Goal: Complete application form

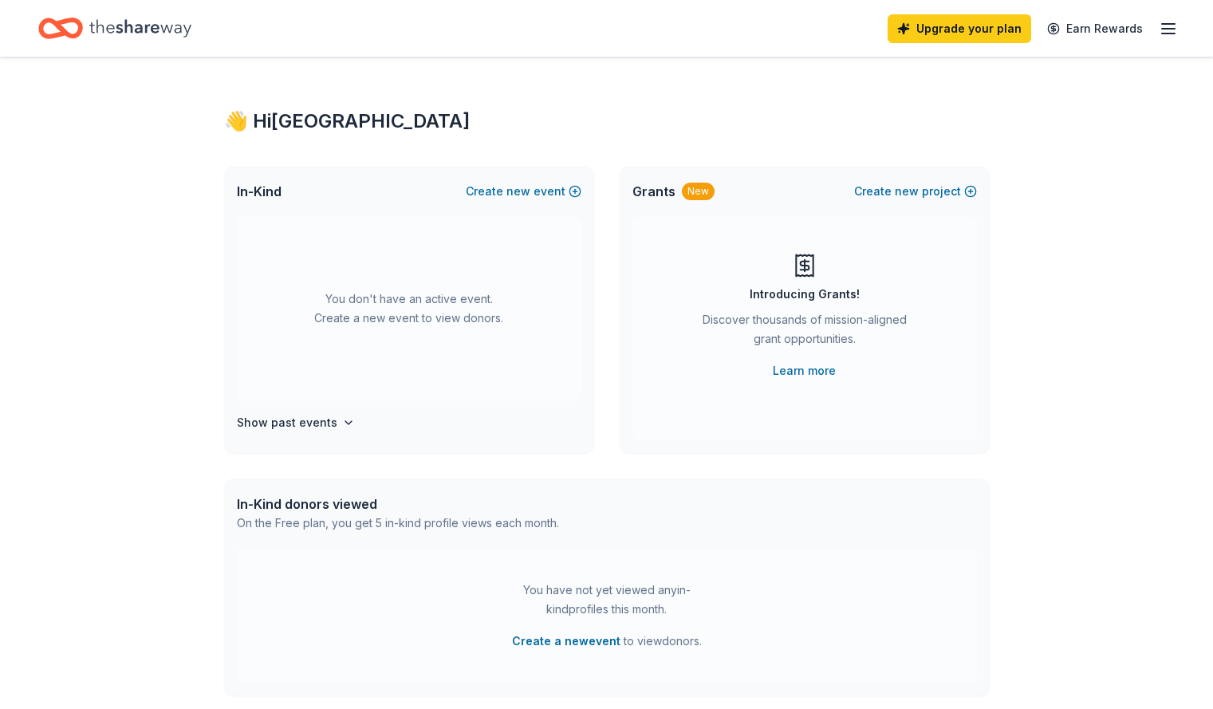
click at [524, 206] on div "In-Kind Create new event" at bounding box center [409, 191] width 370 height 51
click at [518, 187] on span "new" at bounding box center [519, 191] width 24 height 19
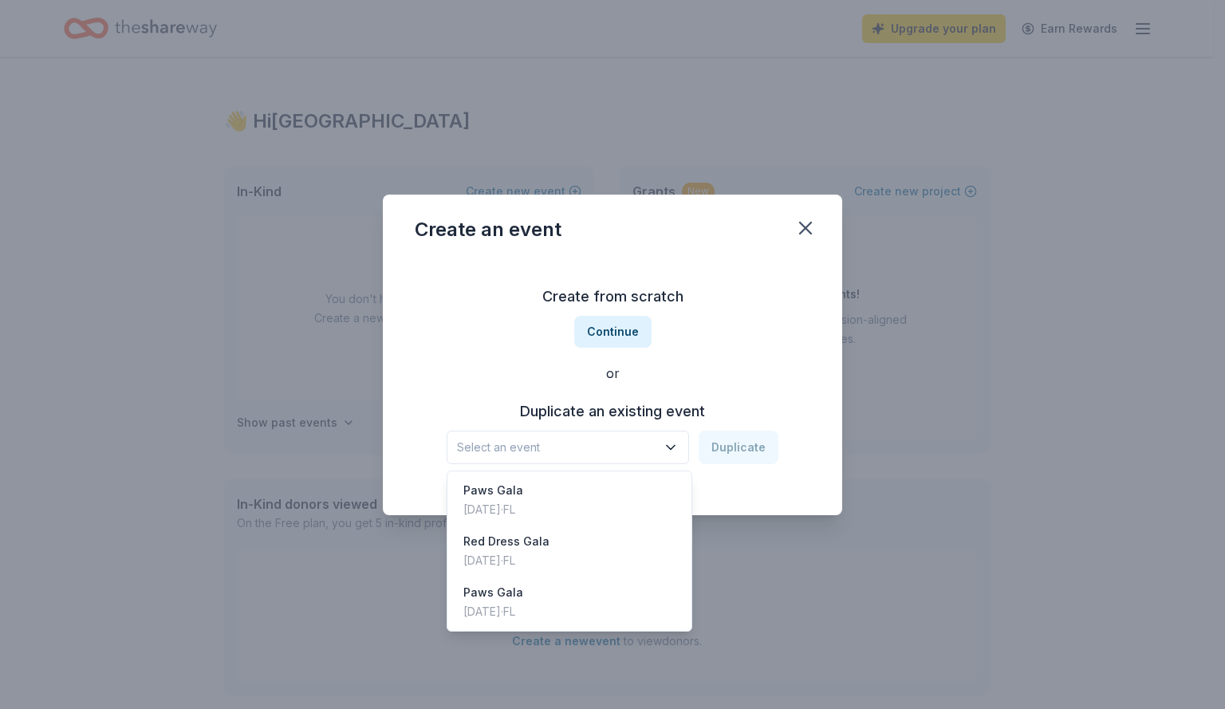
click at [548, 450] on span "Select an event" at bounding box center [556, 447] width 199 height 19
click at [613, 330] on div "Create from scratch Continue or Duplicate an existing event Select an event Dup…" at bounding box center [613, 373] width 396 height 231
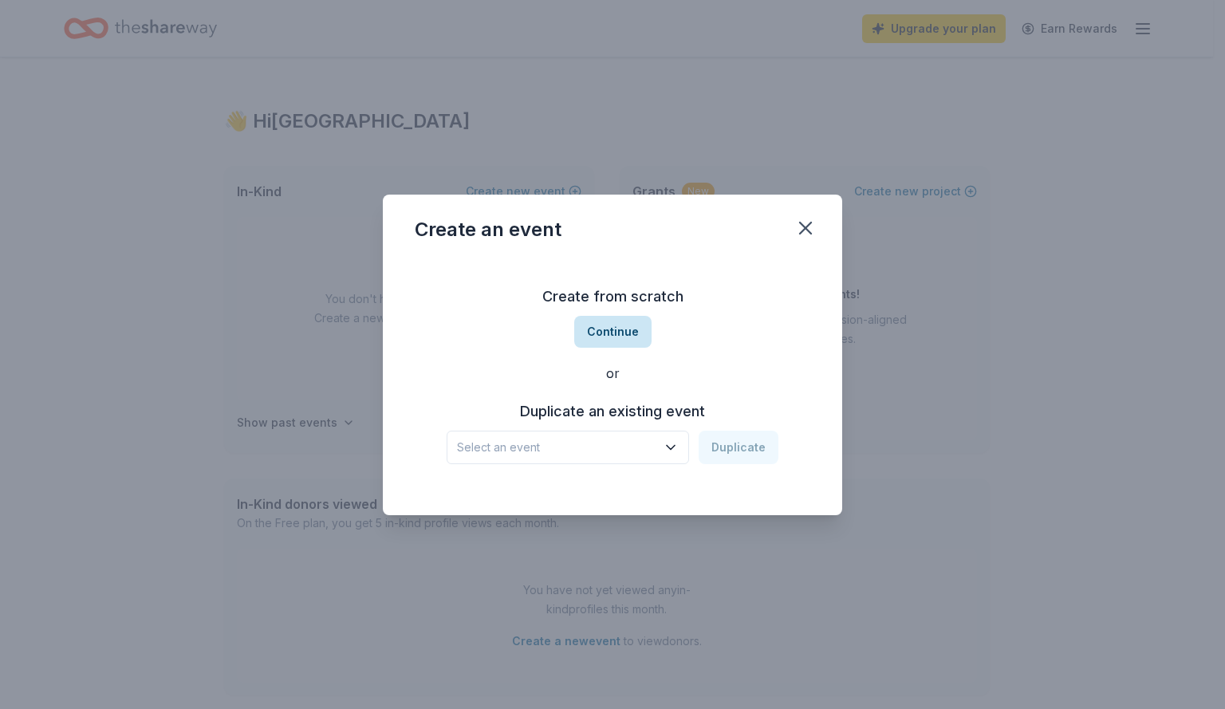
click at [612, 336] on button "Continue" at bounding box center [612, 332] width 77 height 32
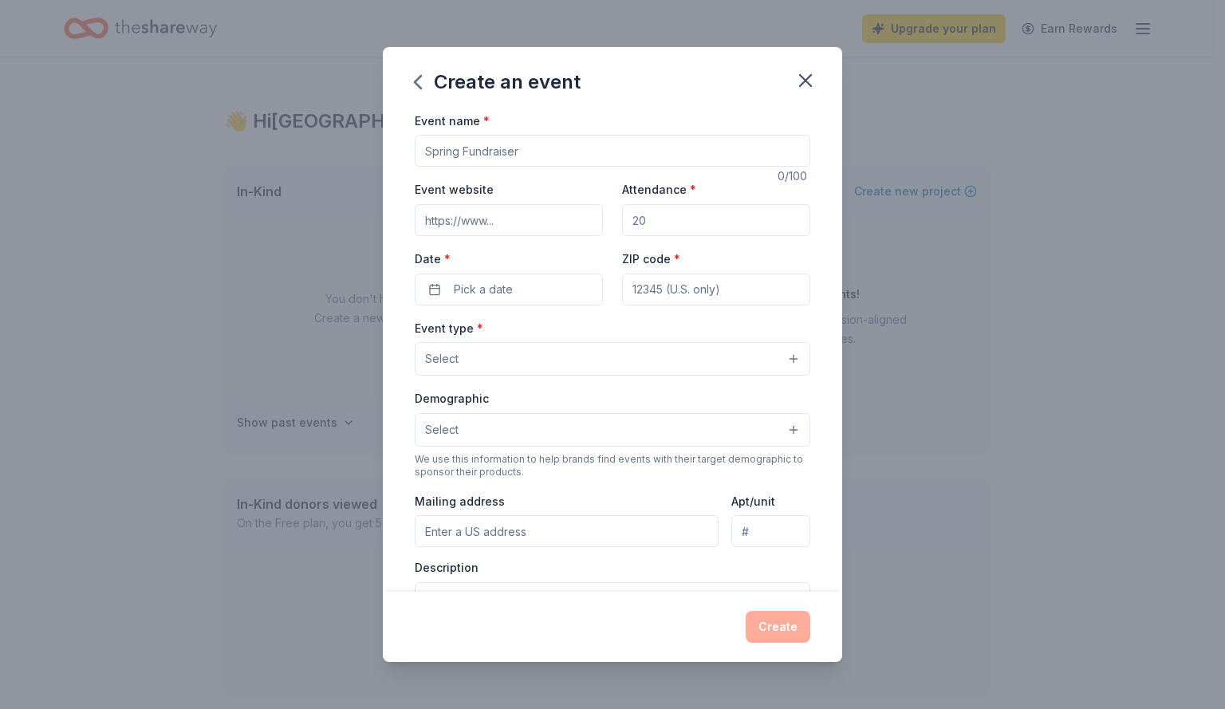
click at [489, 159] on input "Event name *" at bounding box center [613, 151] width 396 height 32
click at [469, 360] on button "Select" at bounding box center [613, 359] width 396 height 34
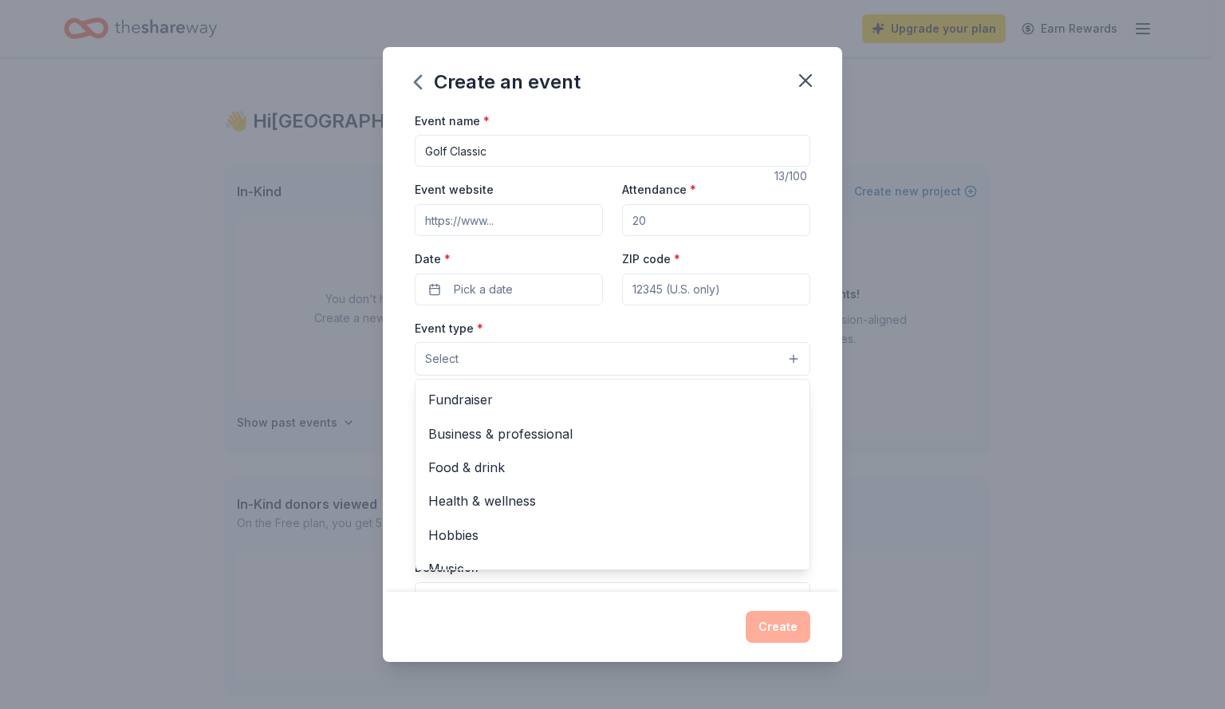
click at [424, 152] on div "Event name * Golf Classic 13 /100 Event website Attendance * Date * Pick a date…" at bounding box center [613, 479] width 396 height 737
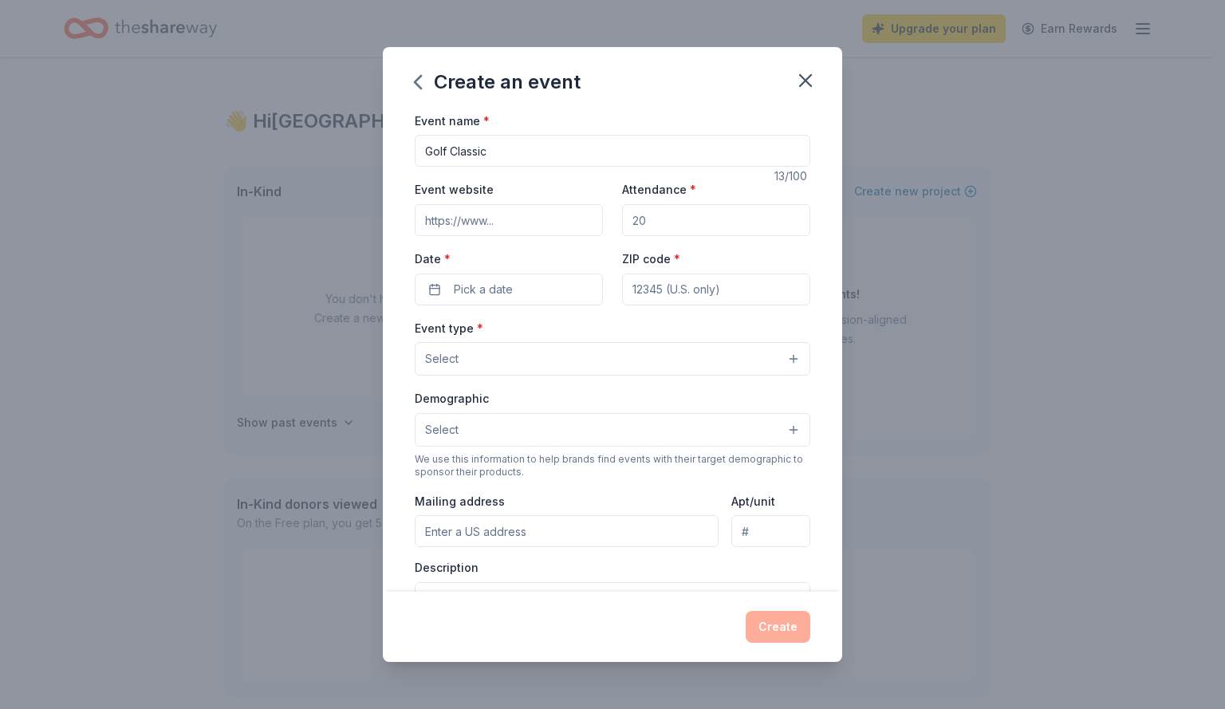
click at [424, 152] on input "Golf Classic" at bounding box center [613, 151] width 396 height 32
type input "Stop Children's [MEDICAL_DATA] Golf Classic"
click at [524, 286] on button "Pick a date" at bounding box center [509, 290] width 188 height 32
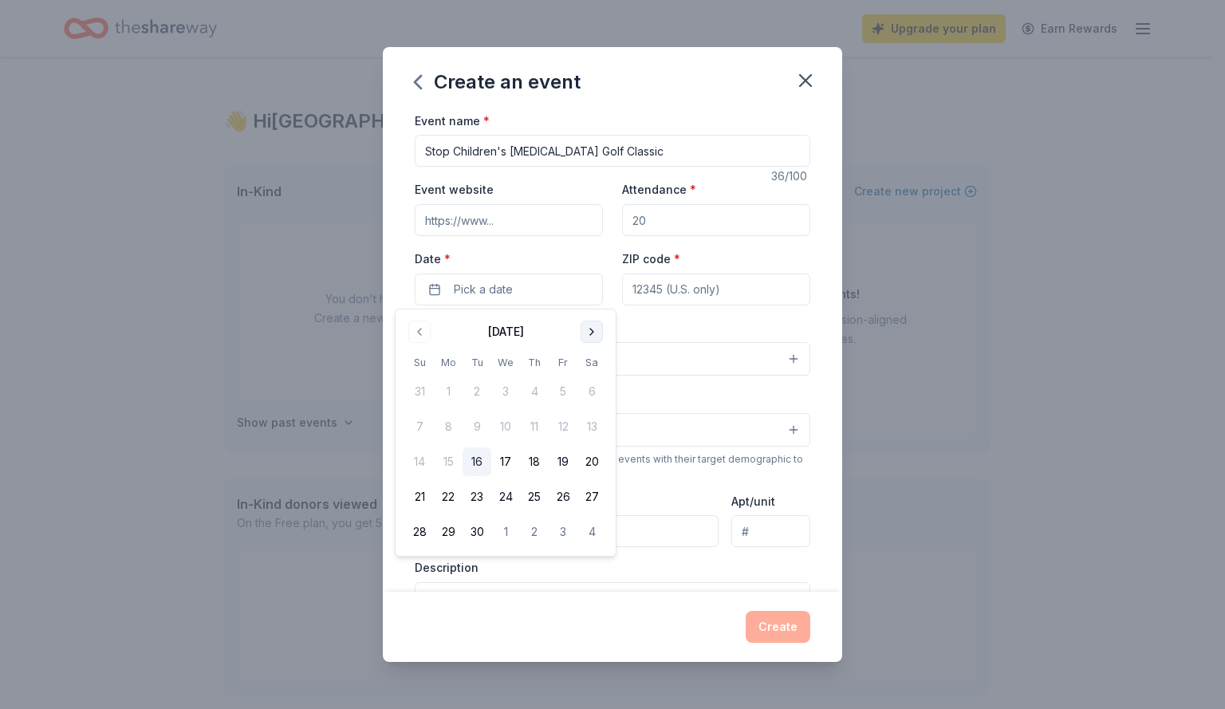
click at [588, 330] on button "Go to next month" at bounding box center [592, 332] width 22 height 22
click at [558, 467] on button "14" at bounding box center [563, 461] width 29 height 29
click at [718, 289] on input "ZIP code *" at bounding box center [716, 290] width 188 height 32
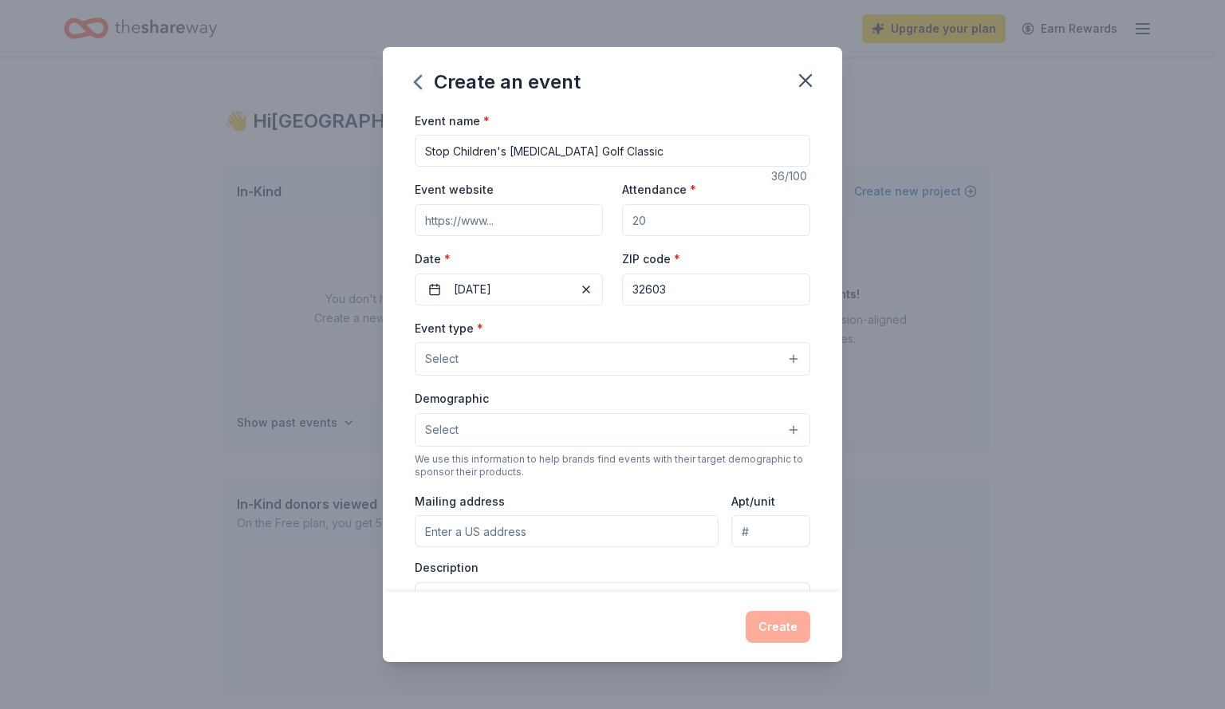
type input "32603"
click at [493, 334] on div "Event type * Select" at bounding box center [613, 347] width 396 height 58
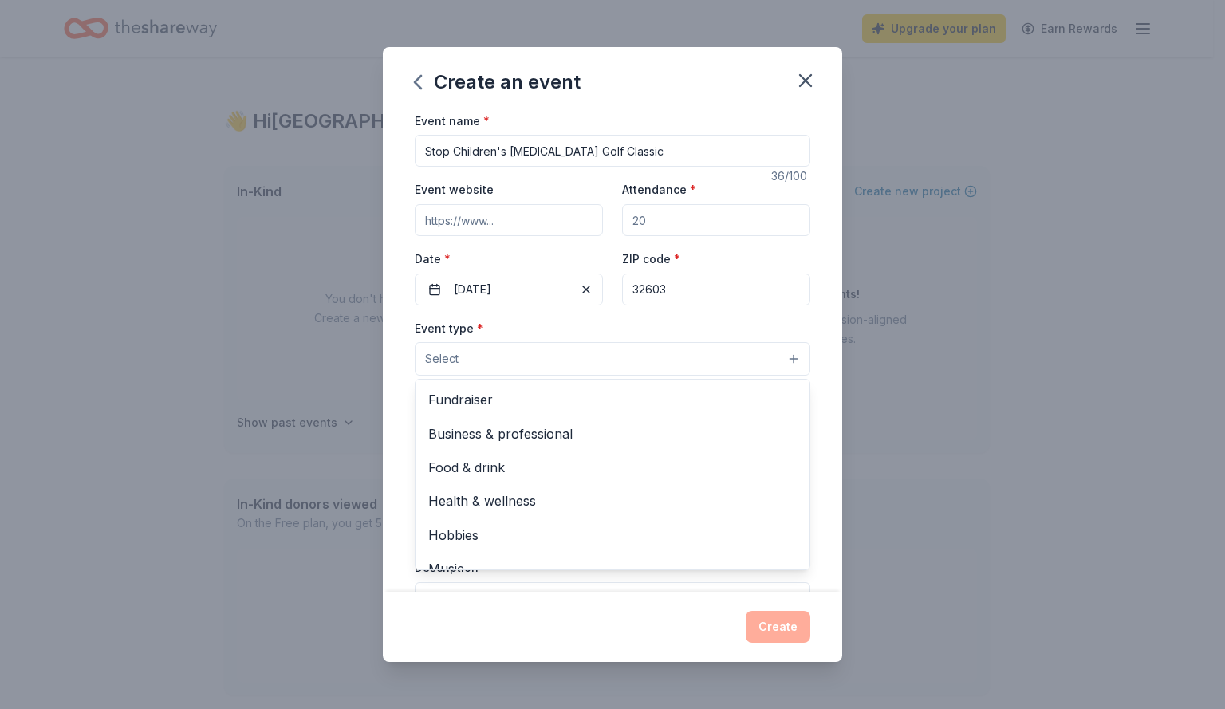
click at [491, 346] on button "Select" at bounding box center [613, 359] width 396 height 34
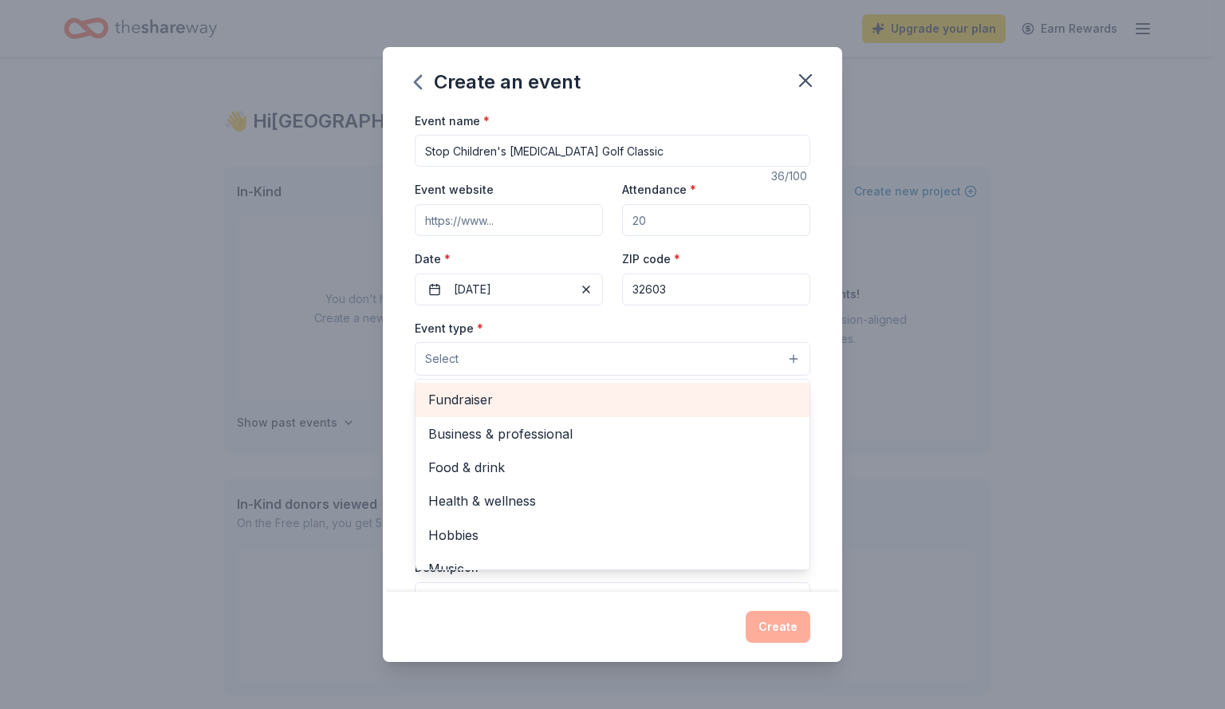
click at [667, 400] on span "Fundraiser" at bounding box center [612, 399] width 369 height 21
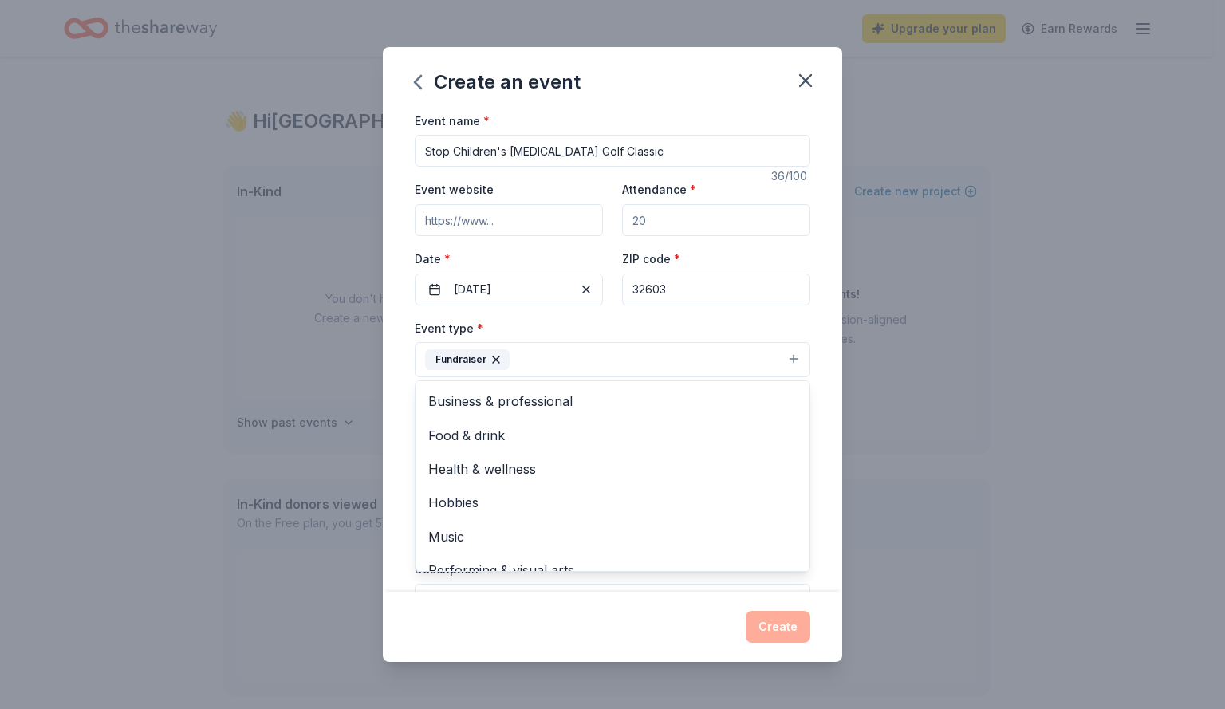
click at [814, 407] on div "Event name * Stop Children's Cancer Golf Classic 36 /100 Event website Attendan…" at bounding box center [612, 351] width 459 height 481
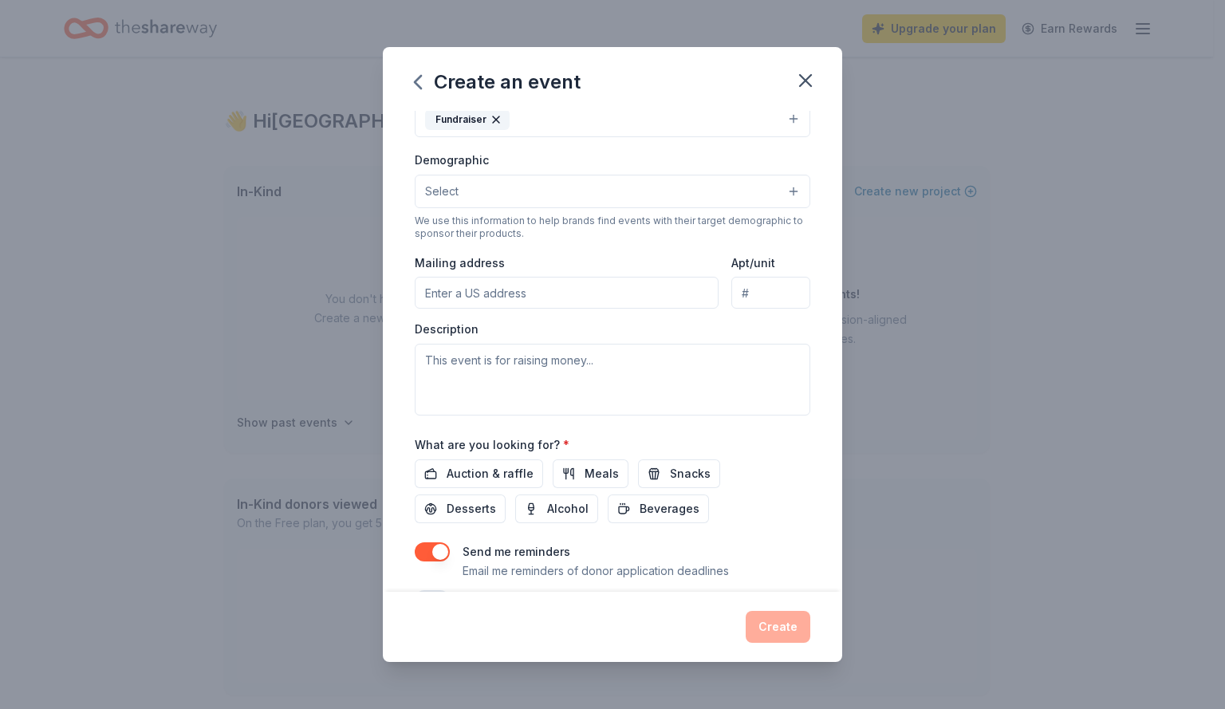
scroll to position [283, 0]
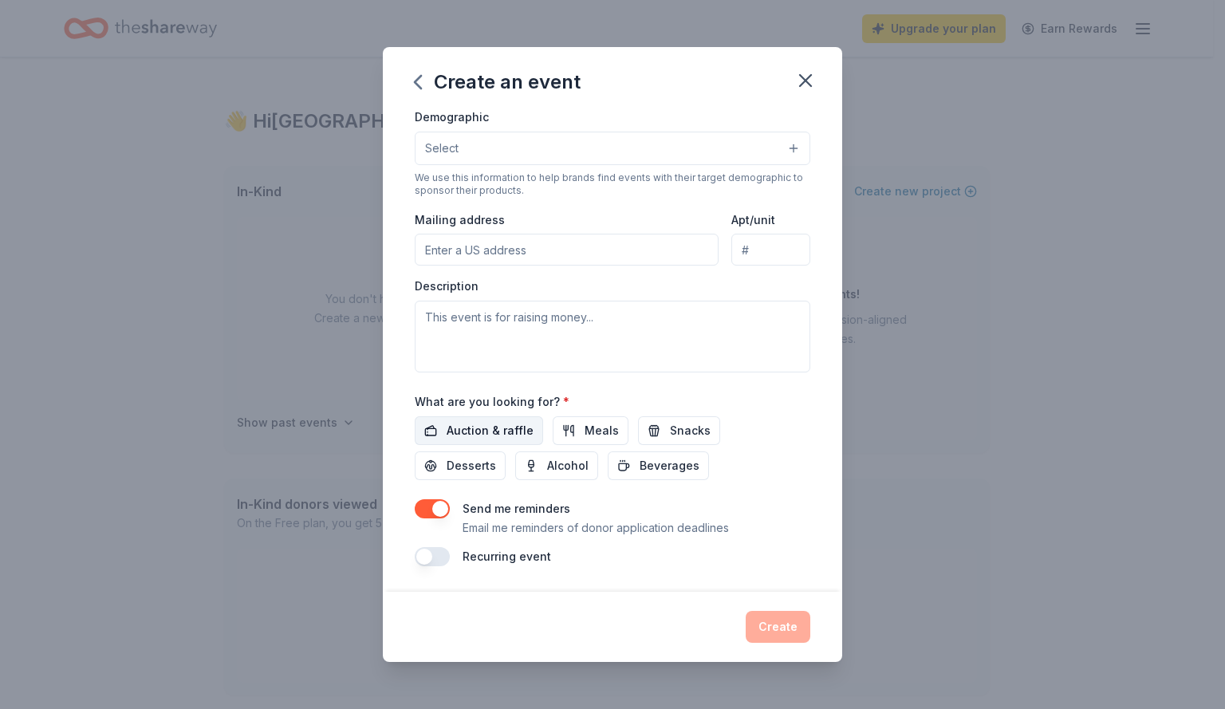
click at [457, 435] on span "Auction & raffle" at bounding box center [490, 430] width 87 height 19
click at [766, 632] on div "Create" at bounding box center [613, 627] width 396 height 32
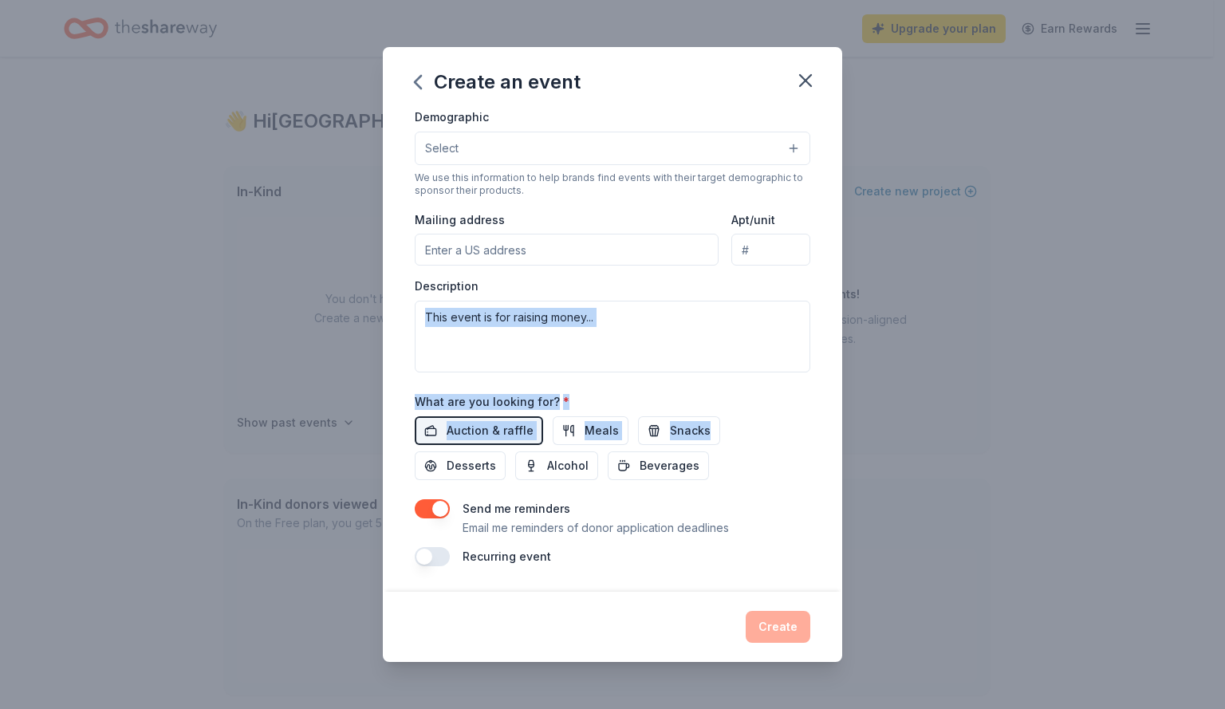
drag, startPoint x: 843, startPoint y: 431, endPoint x: 853, endPoint y: 278, distance: 153.5
click at [848, 295] on div "Create an event Event name * Stop Children's Cancer Golf Classic 36 /100 Event …" at bounding box center [612, 354] width 1225 height 709
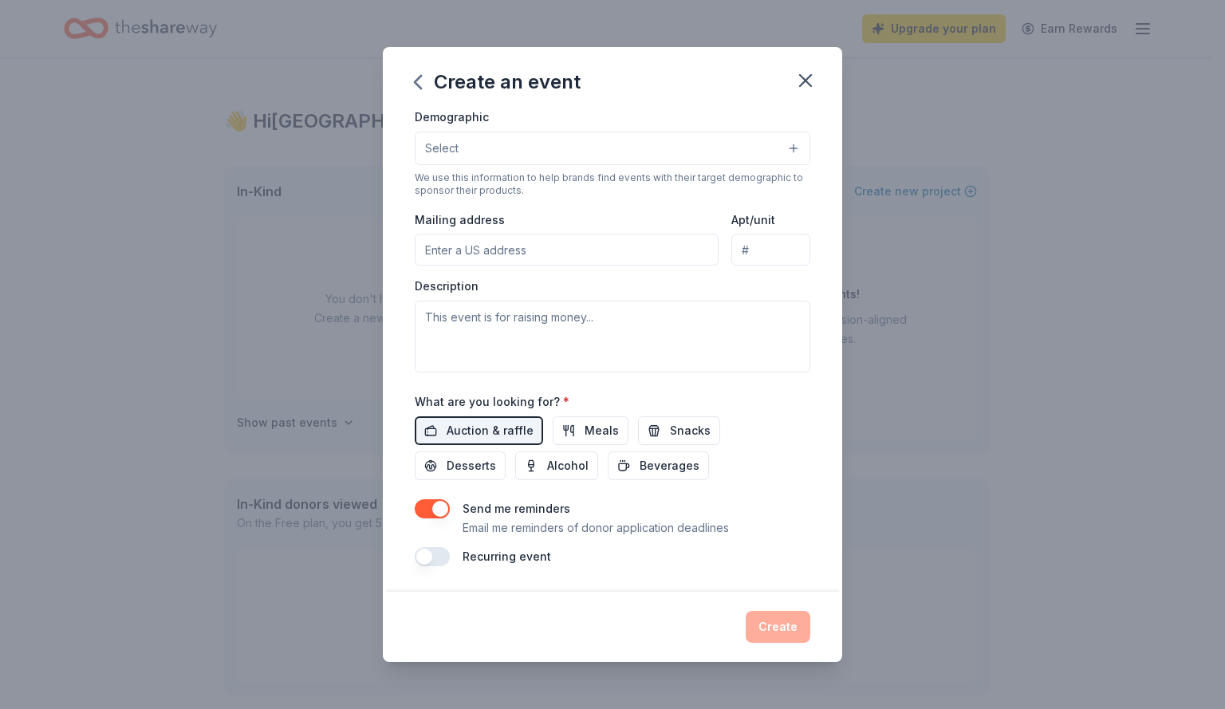
click at [823, 335] on div "Event name * Stop Children's Cancer Golf Classic 36 /100 Event website Attendan…" at bounding box center [612, 351] width 459 height 481
click at [663, 306] on textarea at bounding box center [613, 337] width 396 height 72
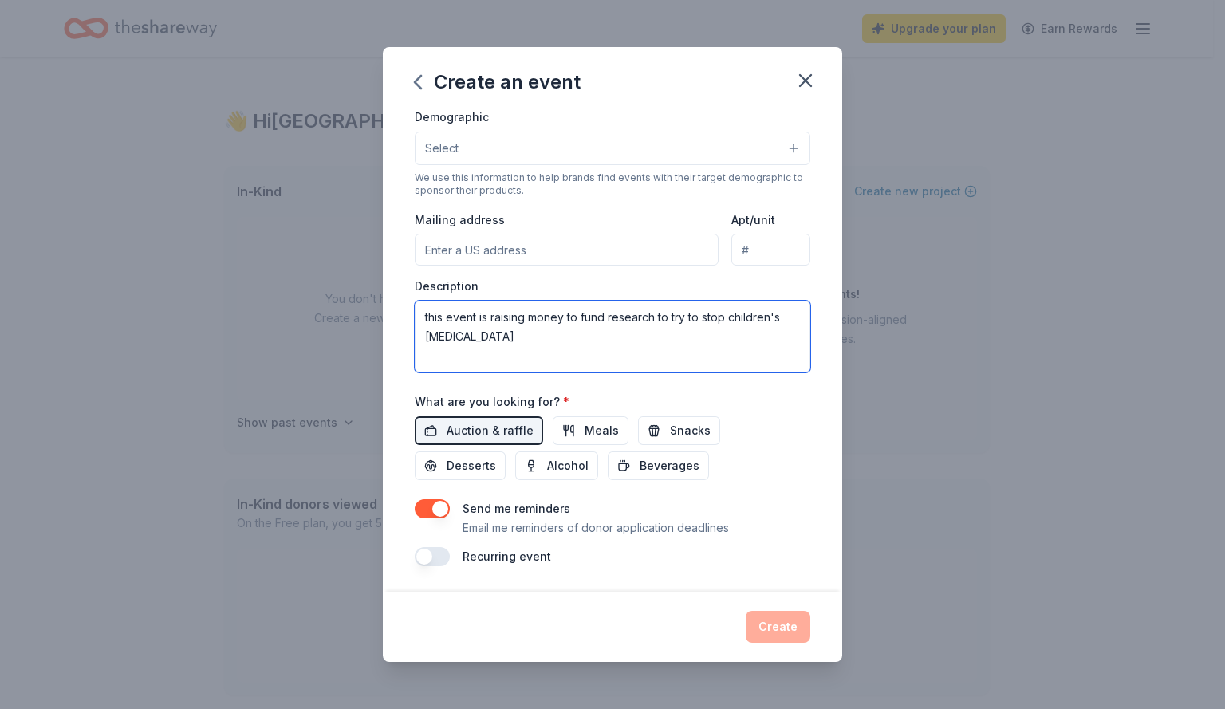
type textarea "this event is raising money to fund research to try to stop children's cancer"
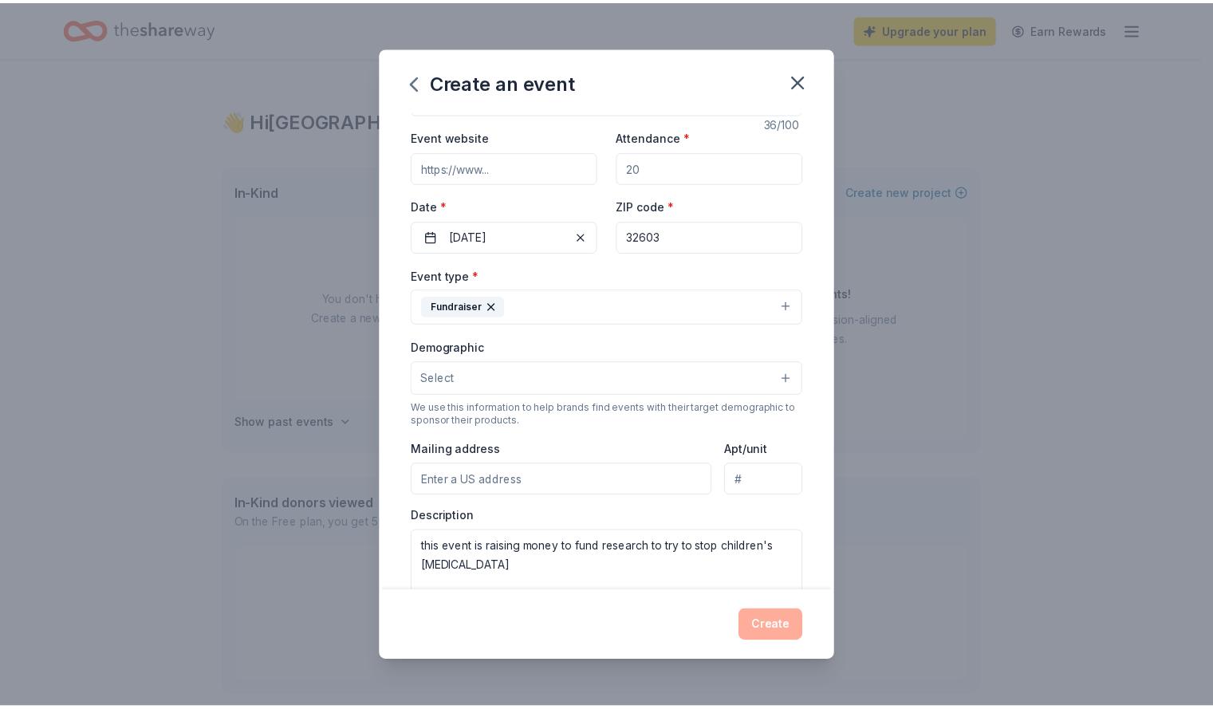
scroll to position [0, 0]
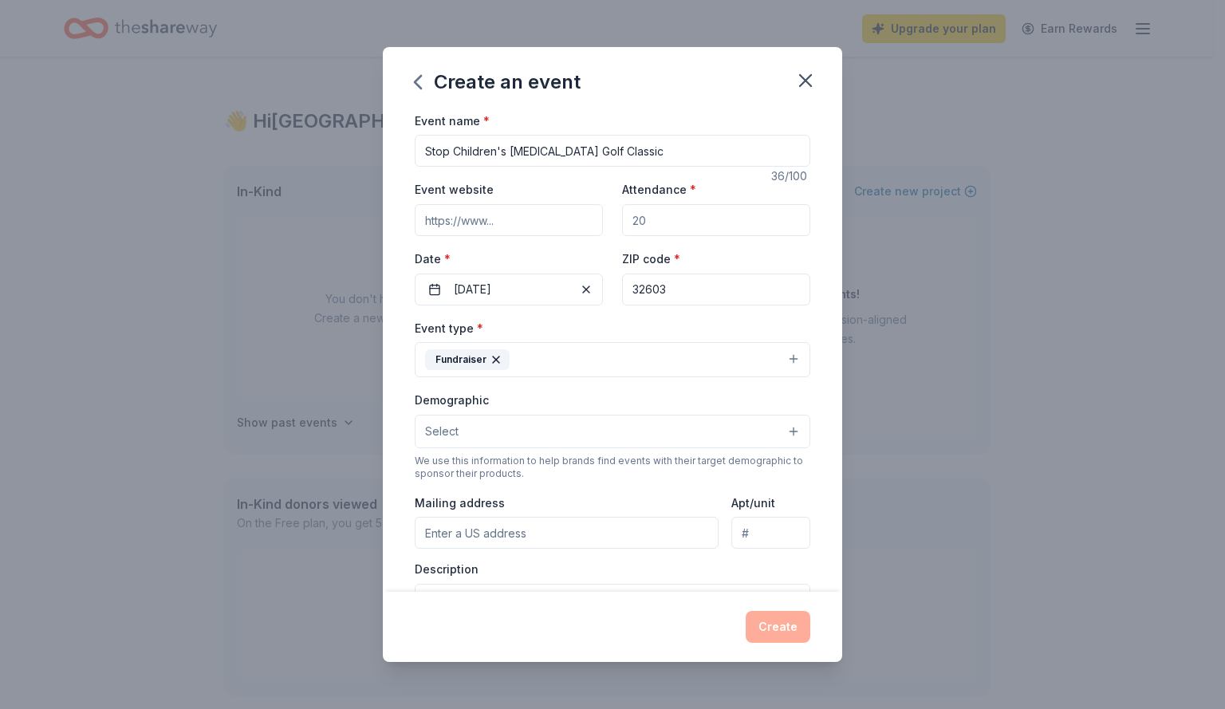
click at [676, 220] on input "Attendance *" at bounding box center [716, 220] width 188 height 32
click at [684, 230] on input "Attendance *" at bounding box center [716, 220] width 188 height 32
type input "500"
click at [775, 629] on button "Create" at bounding box center [778, 627] width 65 height 32
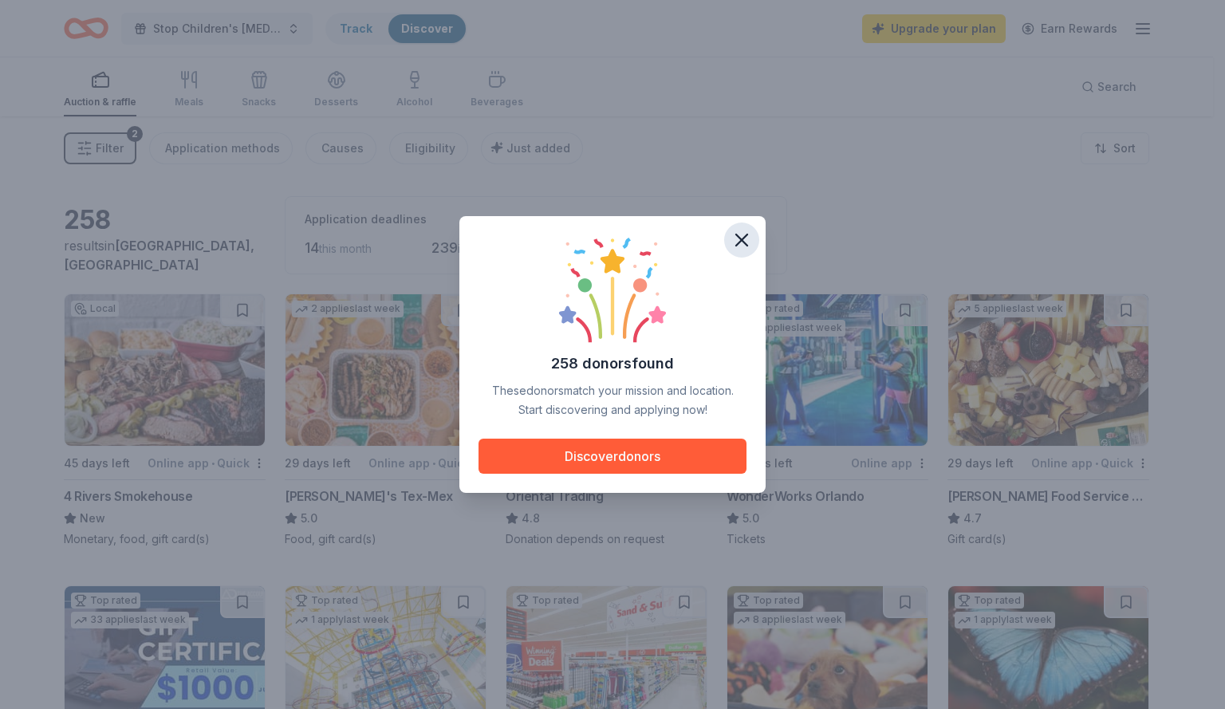
click at [736, 238] on icon "button" at bounding box center [742, 240] width 22 height 22
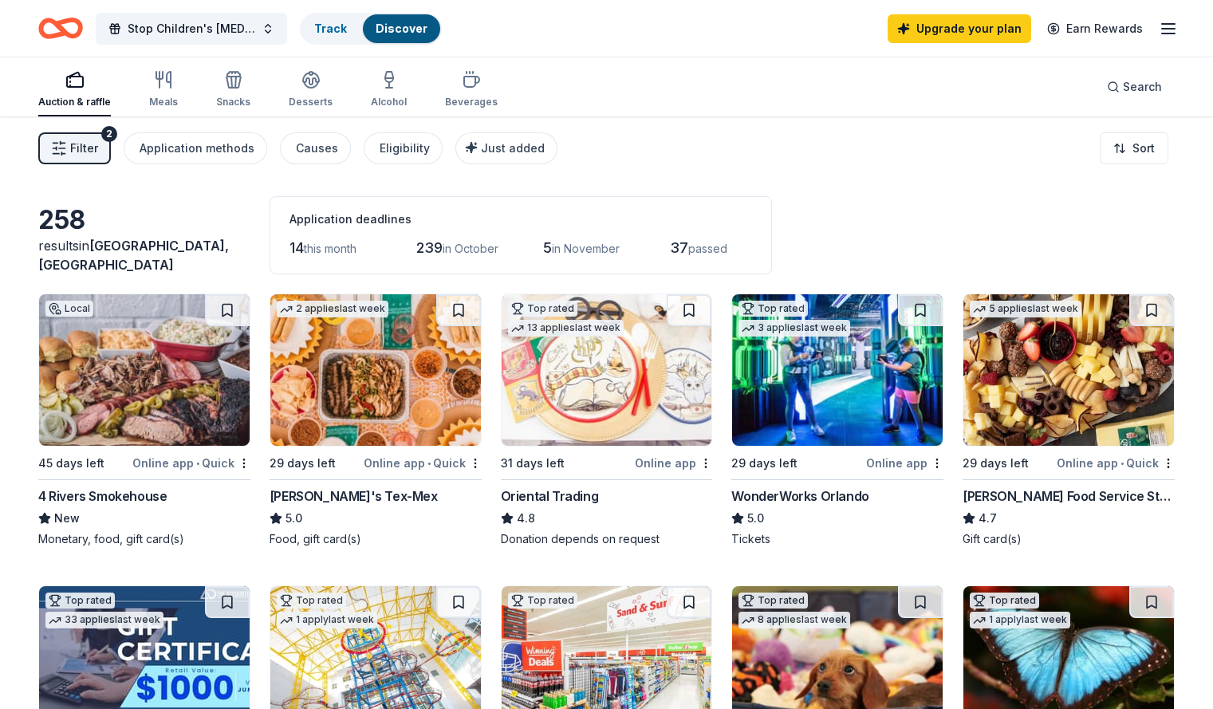
click at [1159, 22] on icon "button" at bounding box center [1168, 28] width 19 height 19
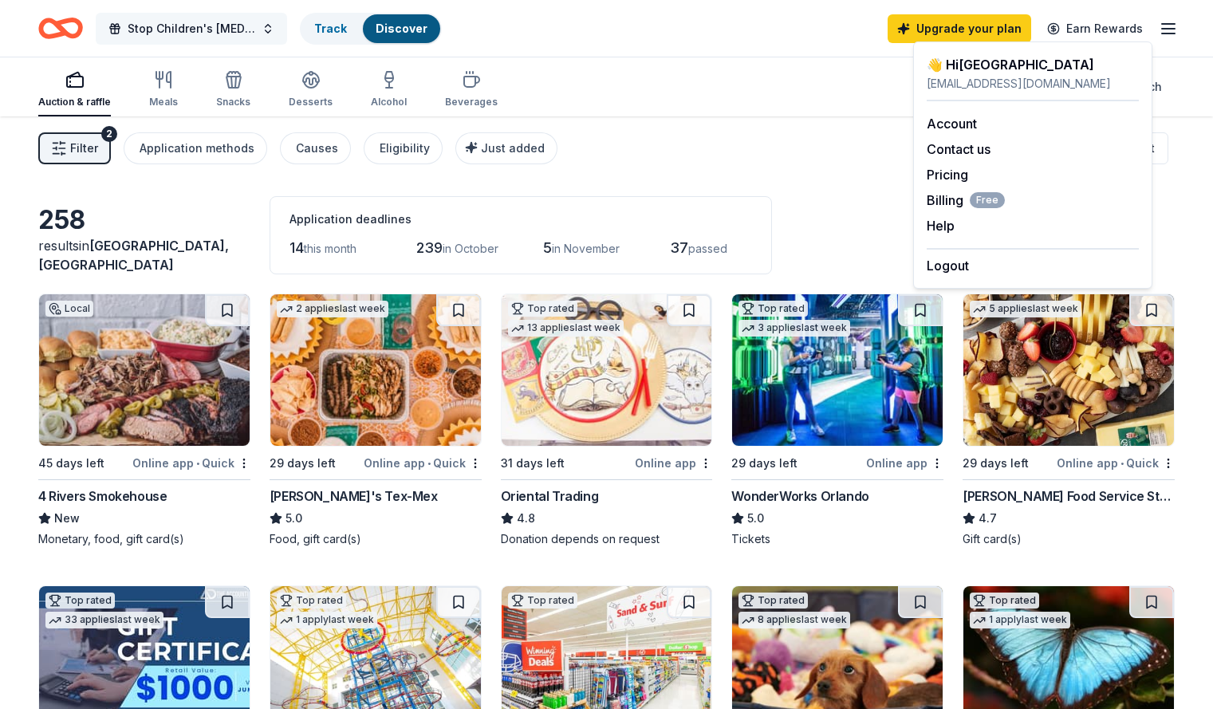
click at [214, 30] on span "Stop Children's [MEDICAL_DATA] Golf Classic" at bounding box center [192, 28] width 128 height 19
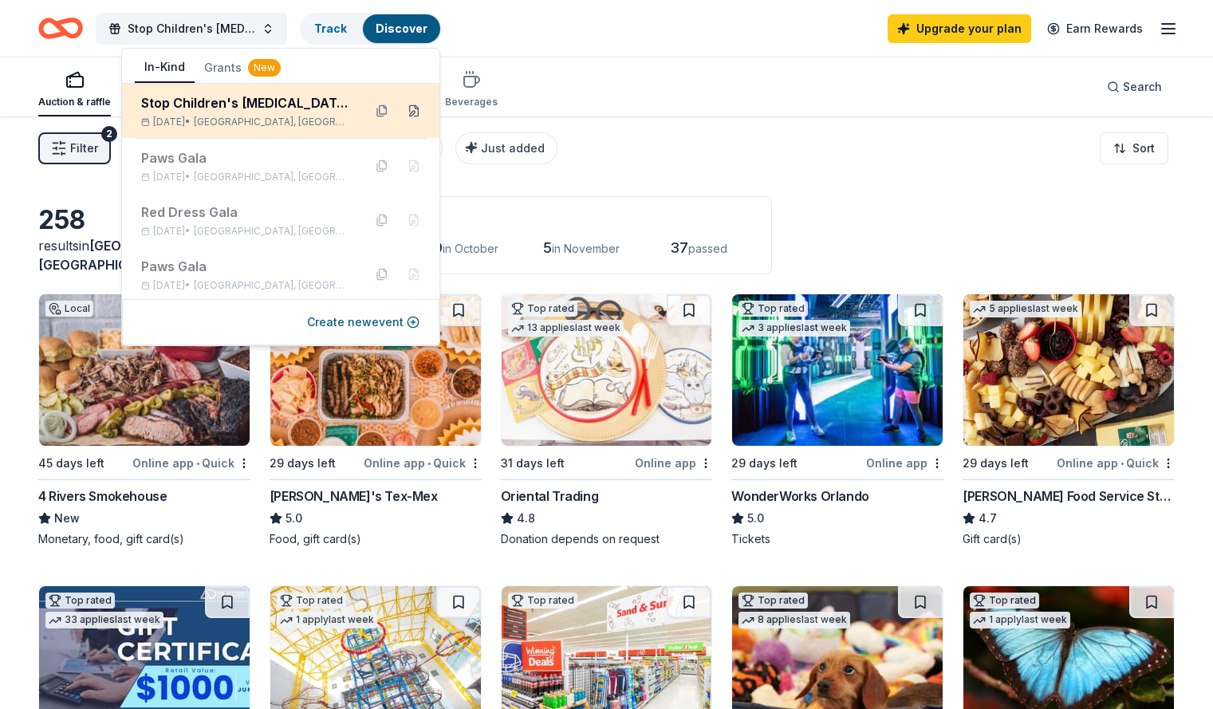
click at [405, 117] on button at bounding box center [414, 111] width 26 height 26
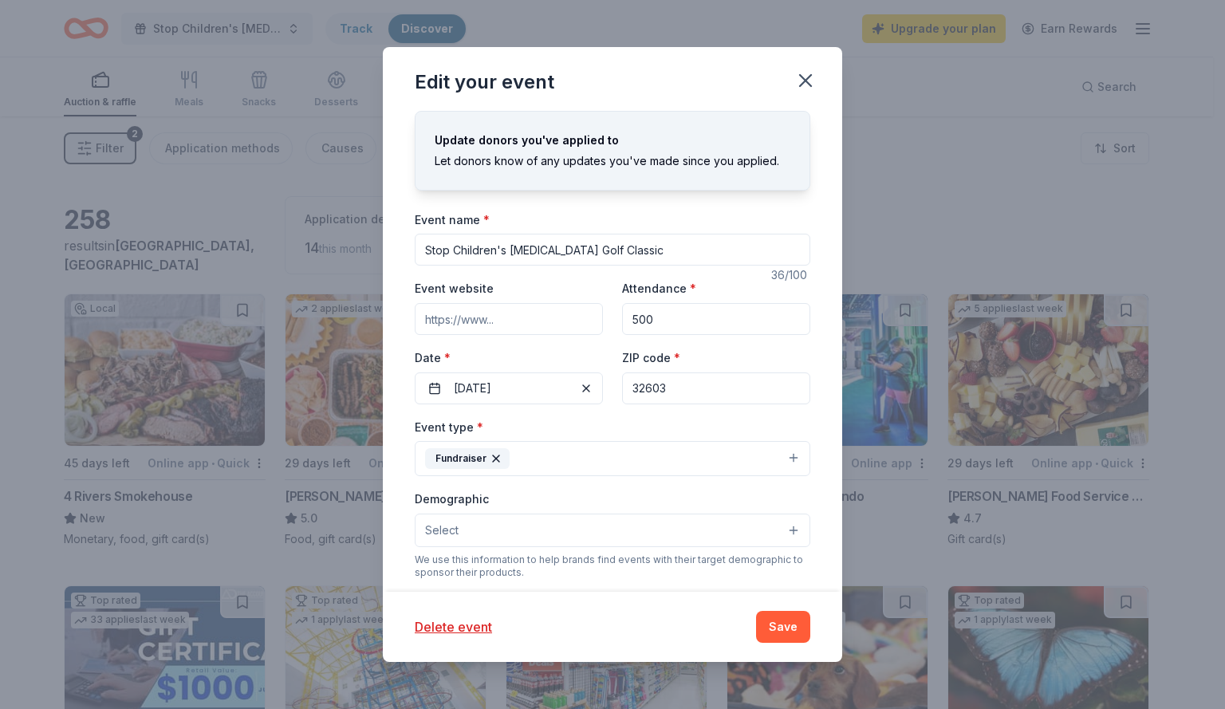
drag, startPoint x: 680, startPoint y: 324, endPoint x: 500, endPoint y: 313, distance: 180.6
click at [500, 313] on div "Event website Attendance * 500 Date * 11/14/2025 ZIP code * 32603" at bounding box center [613, 340] width 396 height 125
type input "150"
click at [787, 637] on button "Save" at bounding box center [783, 627] width 54 height 32
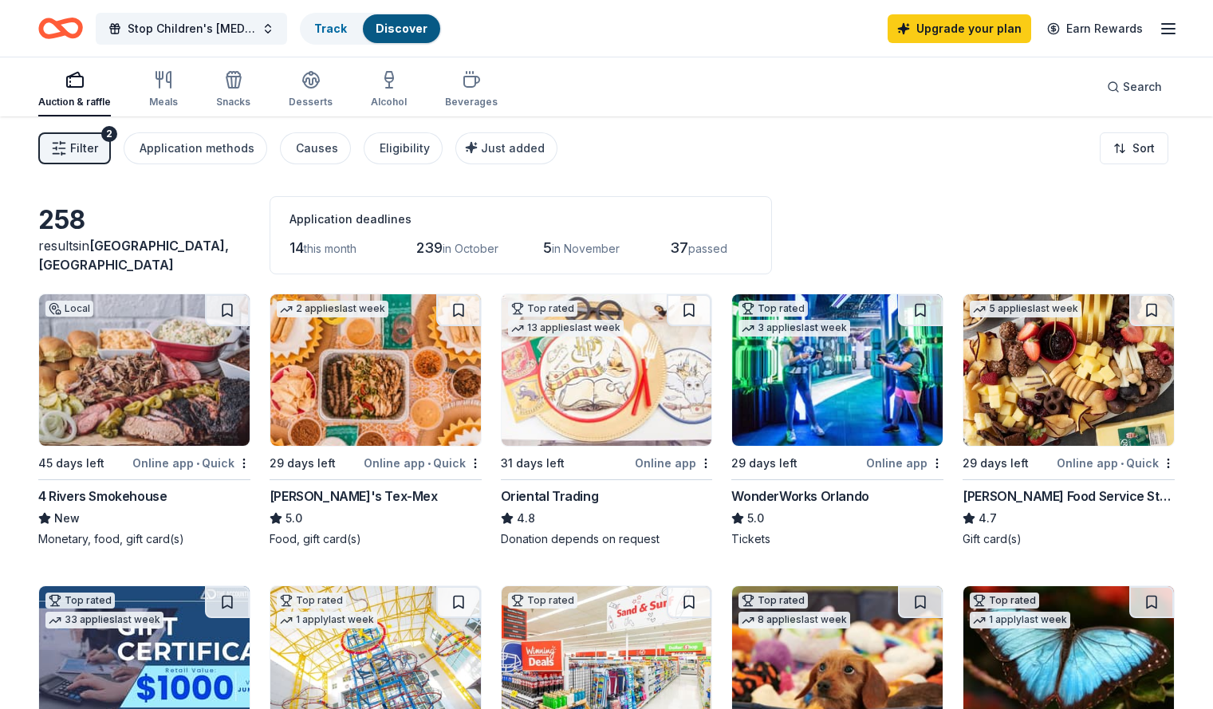
scroll to position [742, 0]
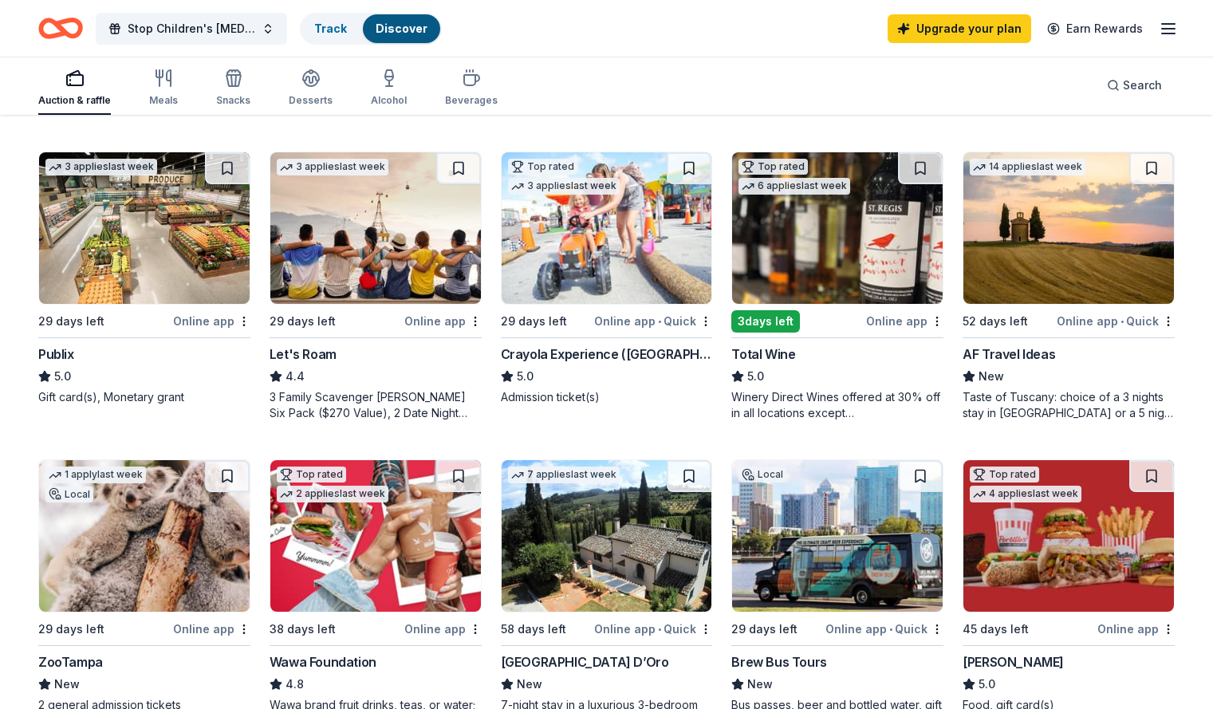
click at [601, 238] on img at bounding box center [607, 228] width 211 height 152
click at [690, 169] on button at bounding box center [689, 168] width 45 height 32
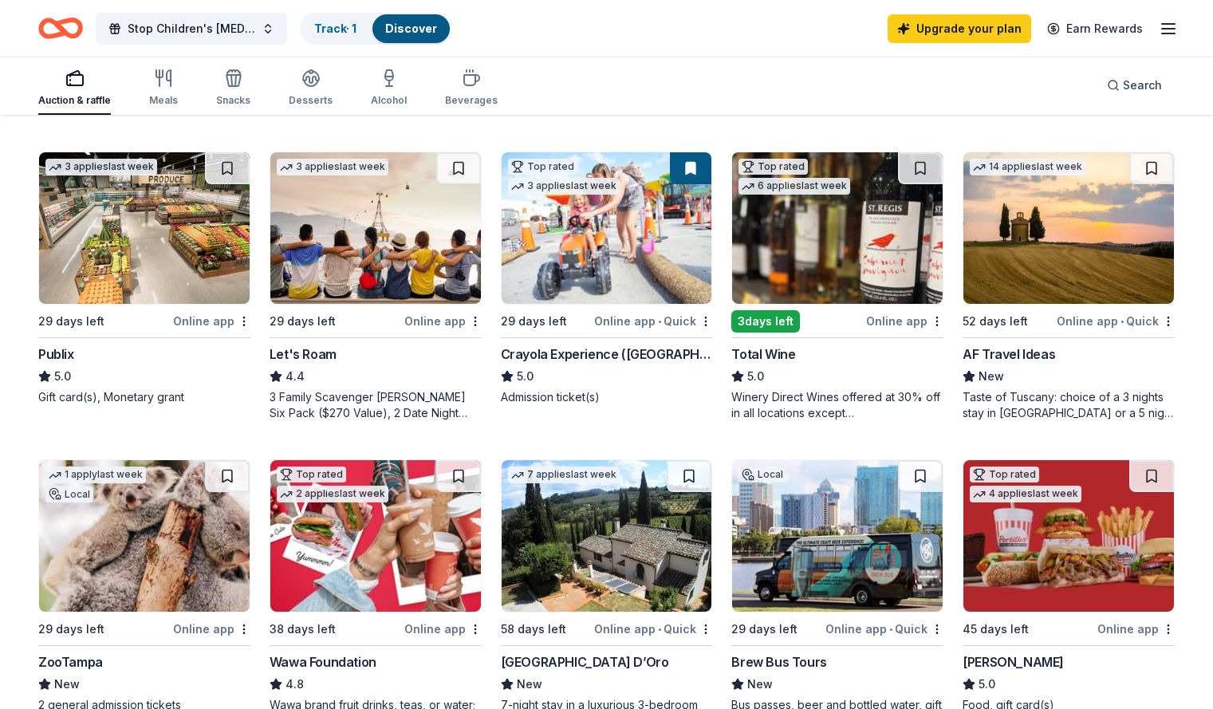
click at [872, 325] on div "Online app" at bounding box center [904, 321] width 77 height 20
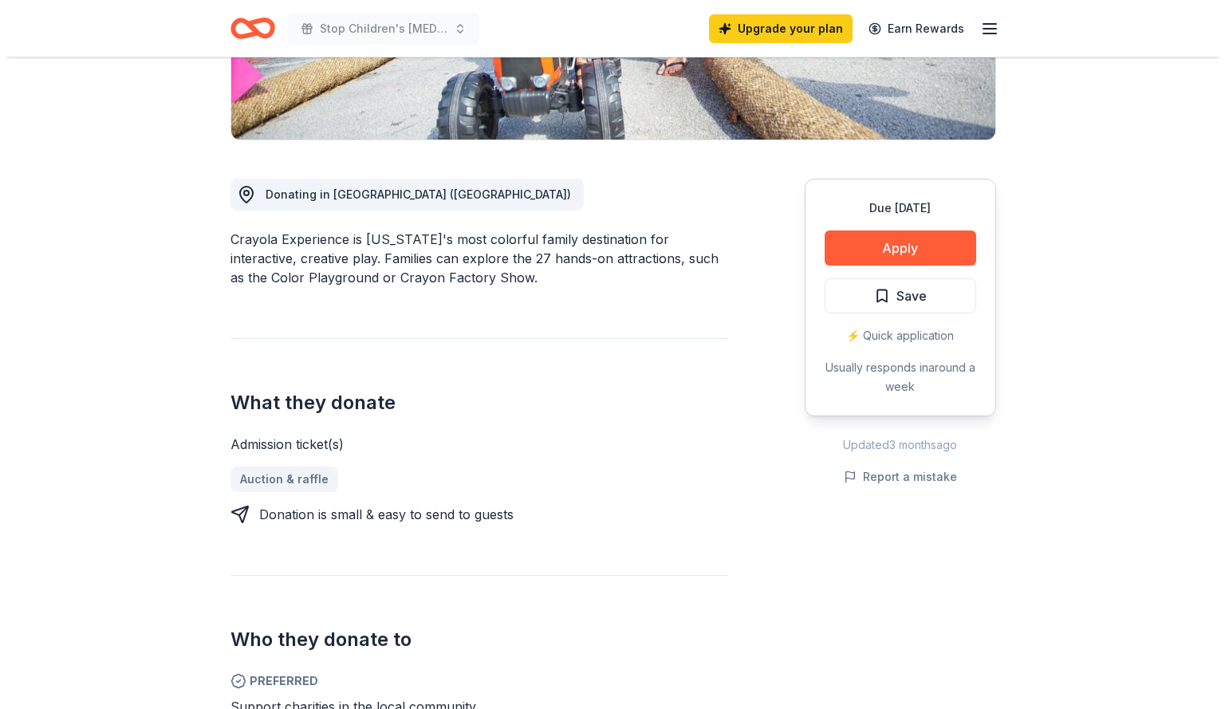
scroll to position [353, 0]
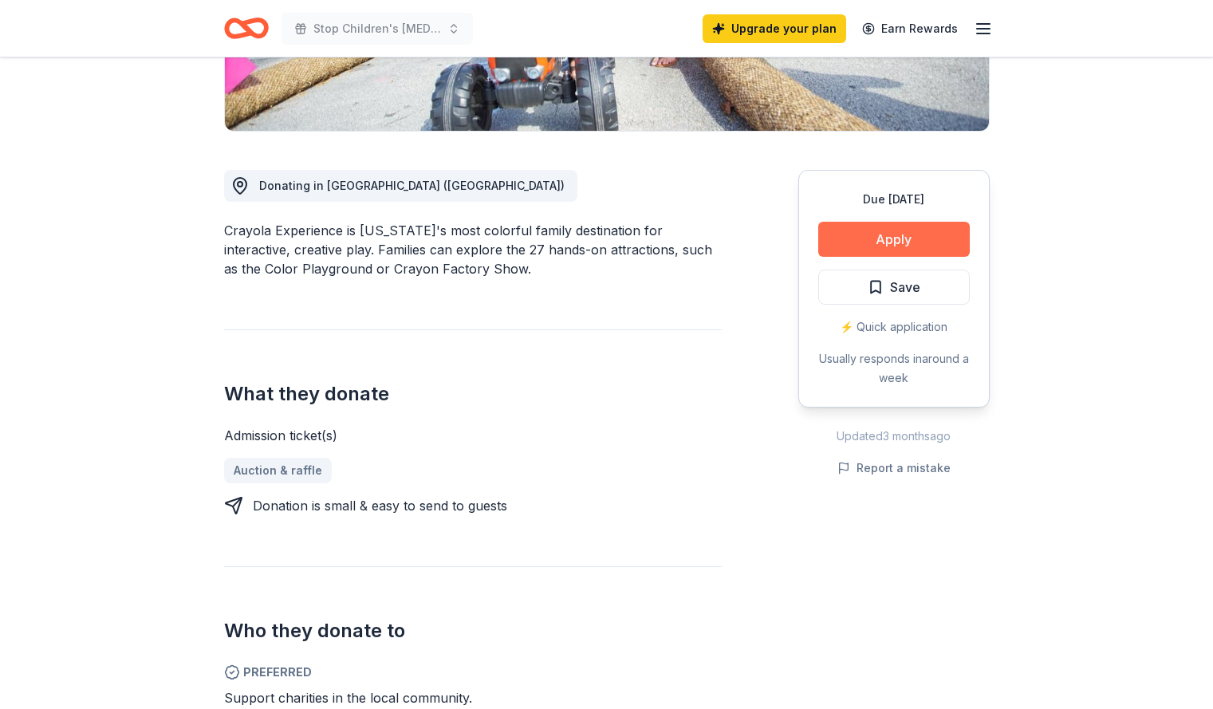
click at [871, 241] on button "Apply" at bounding box center [894, 239] width 152 height 35
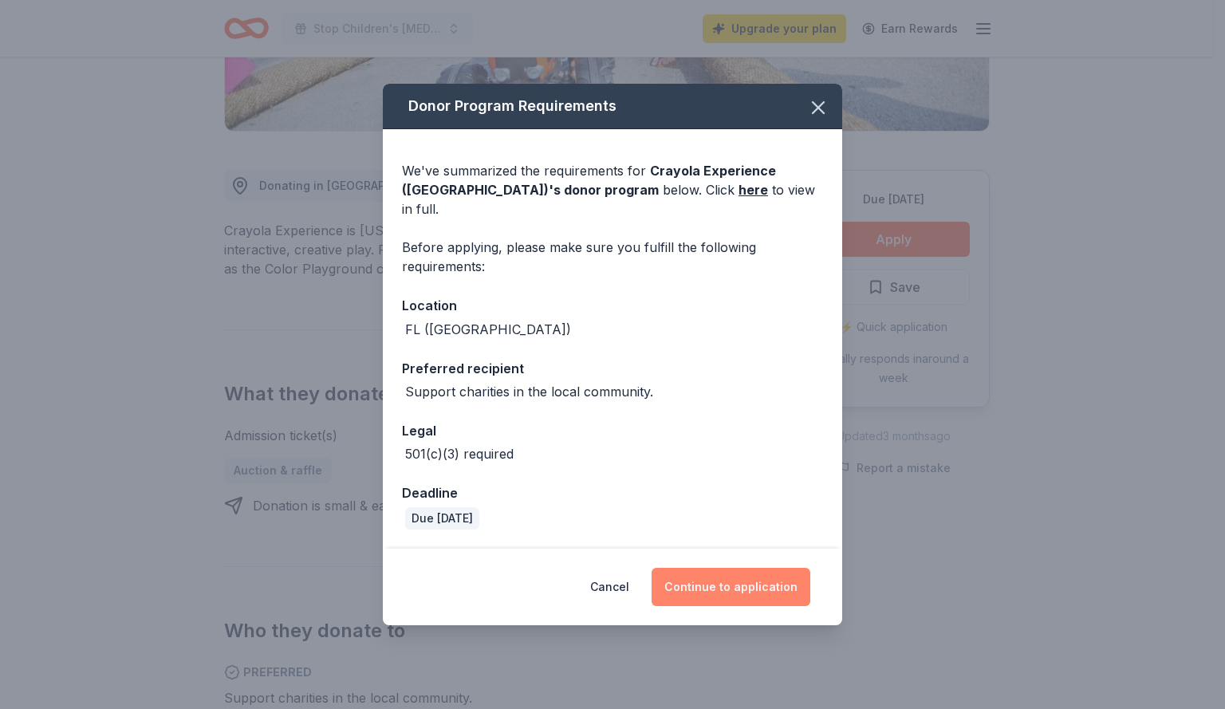
click at [726, 576] on button "Continue to application" at bounding box center [731, 587] width 159 height 38
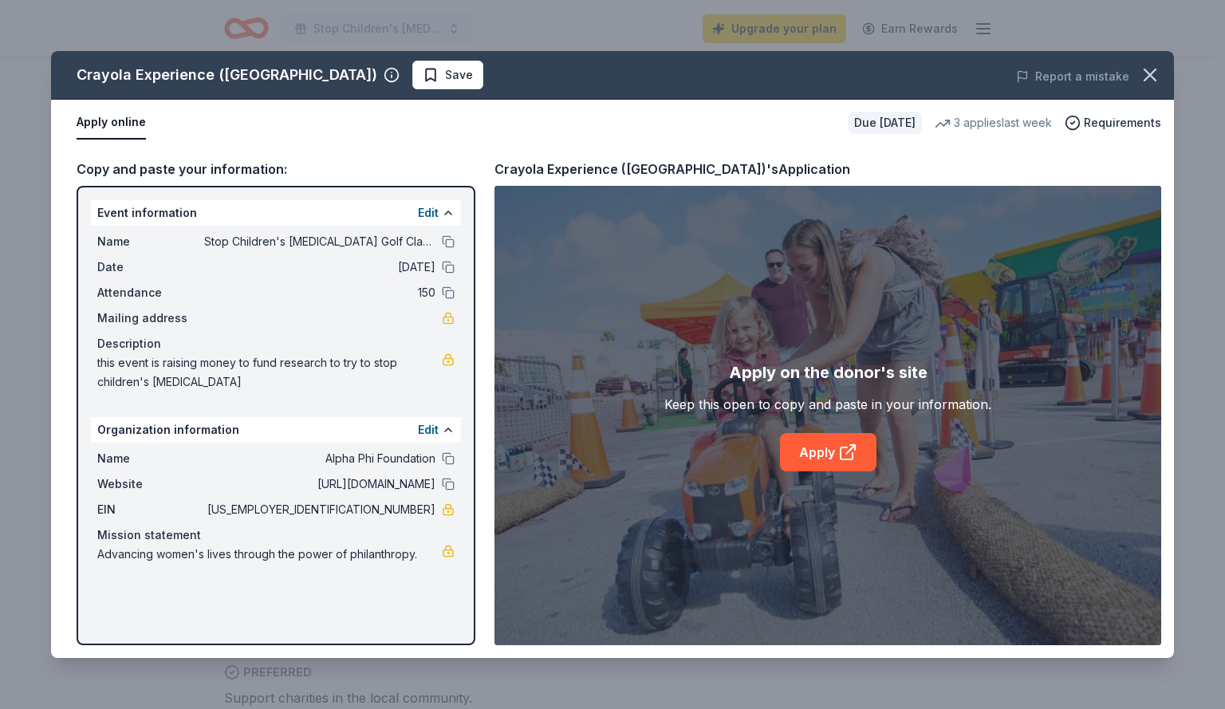
click at [280, 270] on span "11/14/25" at bounding box center [319, 267] width 231 height 19
click at [424, 216] on button "Edit" at bounding box center [428, 212] width 21 height 19
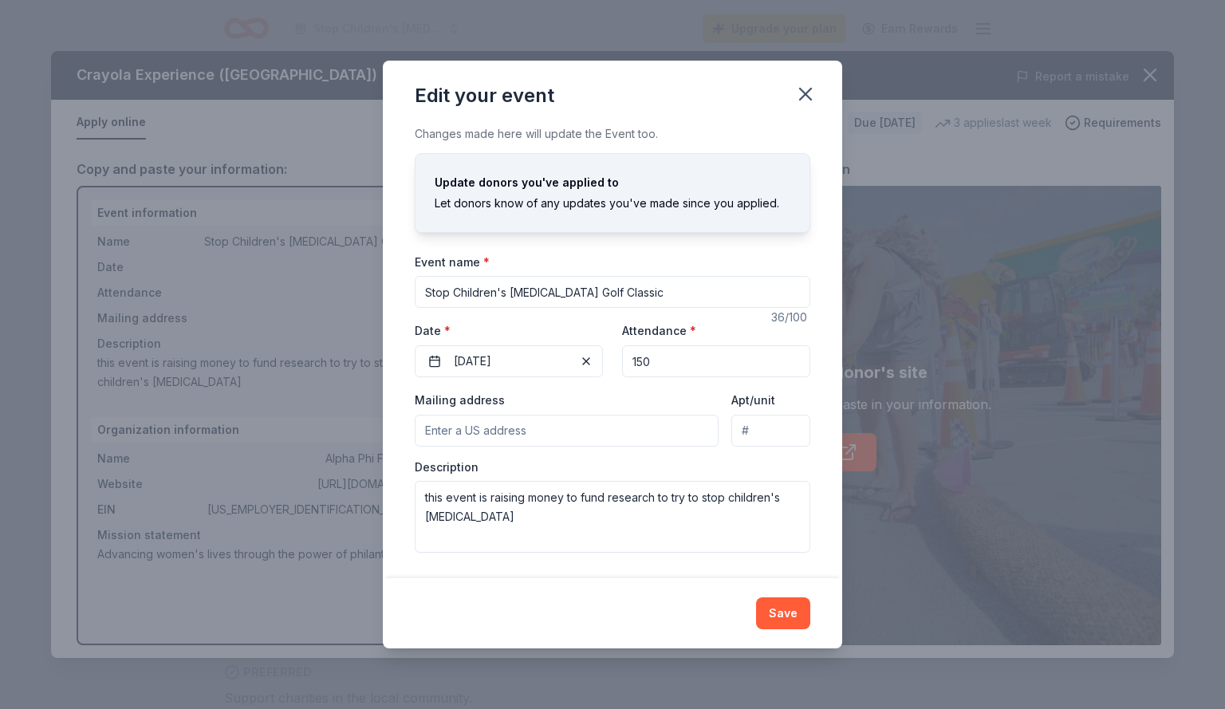
click at [424, 293] on input "Stop Children's [MEDICAL_DATA] Golf Classic" at bounding box center [613, 292] width 396 height 32
type input "32nd Annual Stop Children's Cancer Golf Classic"
click at [492, 326] on label "Date *" at bounding box center [509, 331] width 188 height 16
click at [492, 345] on button "11/14/2025" at bounding box center [509, 361] width 188 height 32
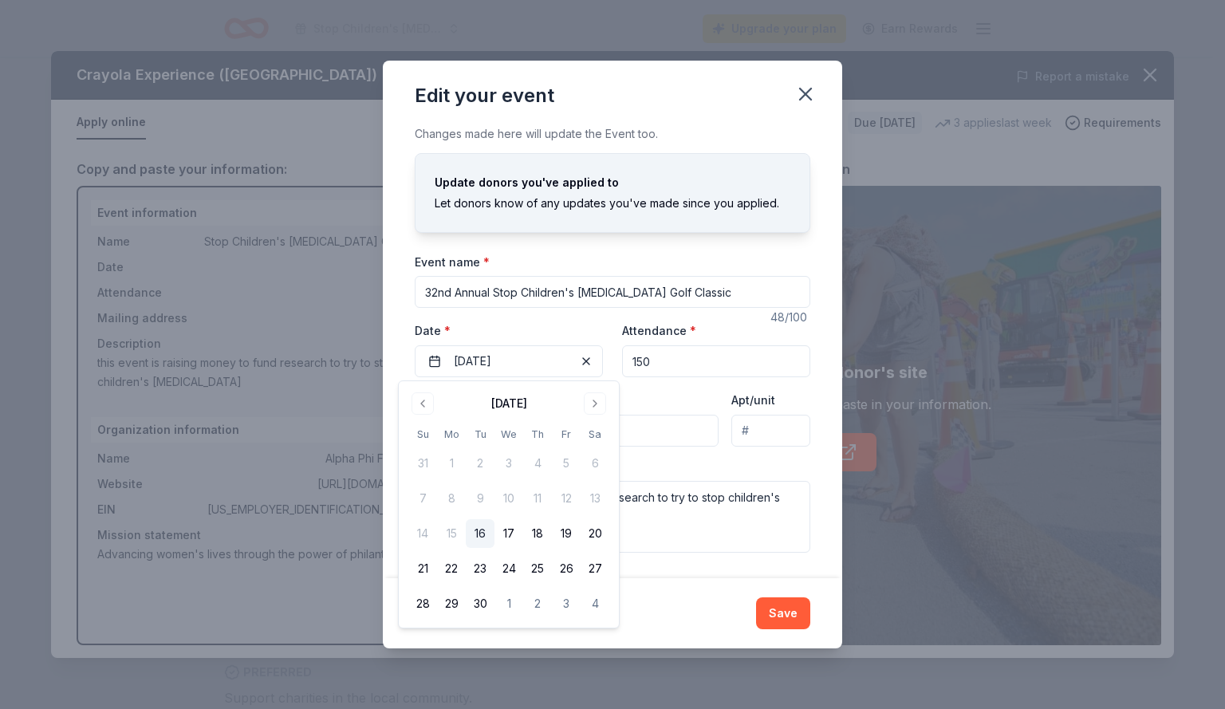
click at [396, 284] on div "Changes made here will update the Event too. Update donors you've applied to Le…" at bounding box center [612, 351] width 459 height 454
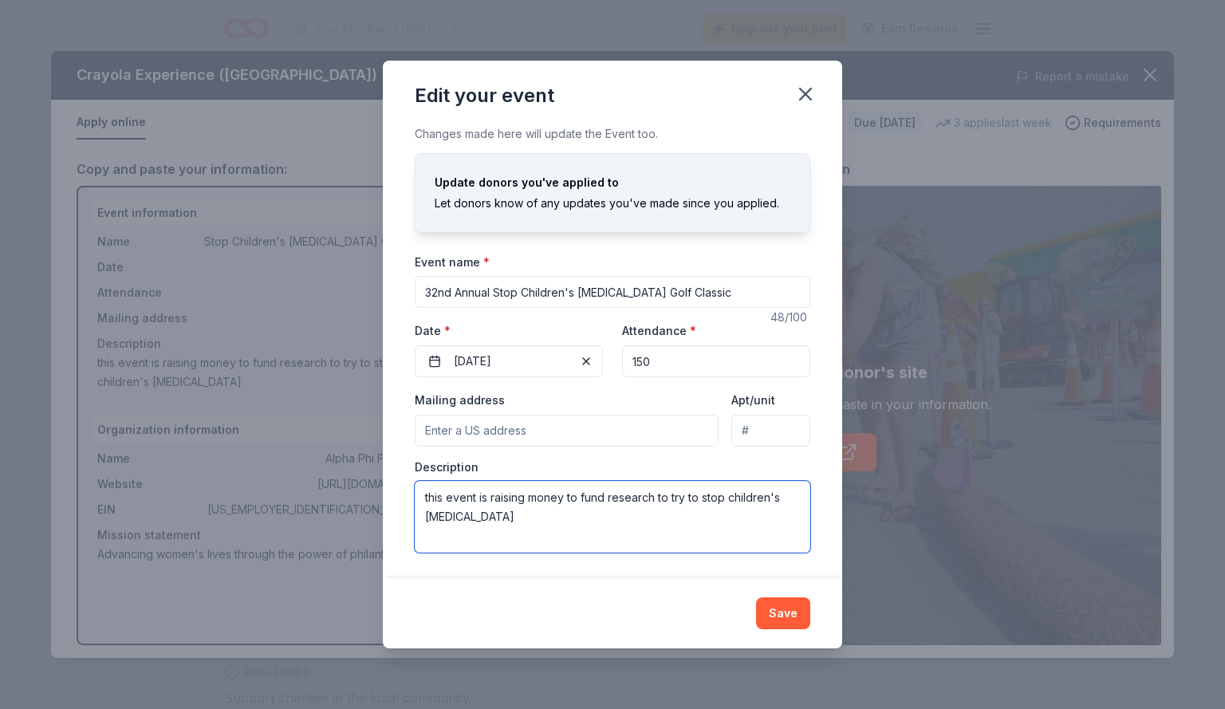
drag, startPoint x: 492, startPoint y: 524, endPoint x: 302, endPoint y: 447, distance: 205.0
click at [302, 447] on div "Edit your event Changes made here will update the Event too. Update donors you'…" at bounding box center [612, 354] width 1225 height 709
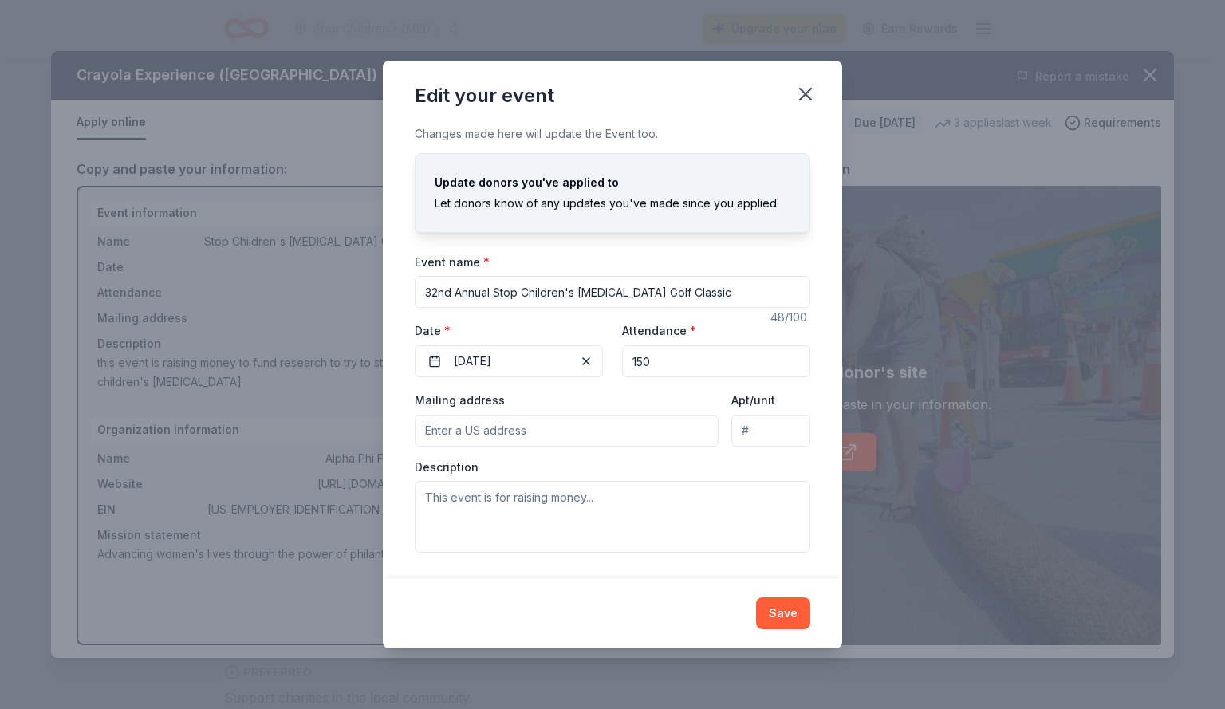
click at [615, 293] on input "32nd Annual Stop Children's Cancer Golf Classic" at bounding box center [613, 292] width 396 height 32
type input "32nd Annual Stop Children's [MEDICAL_DATA] Charity Golf Classic"
click at [480, 520] on textarea at bounding box center [613, 517] width 396 height 72
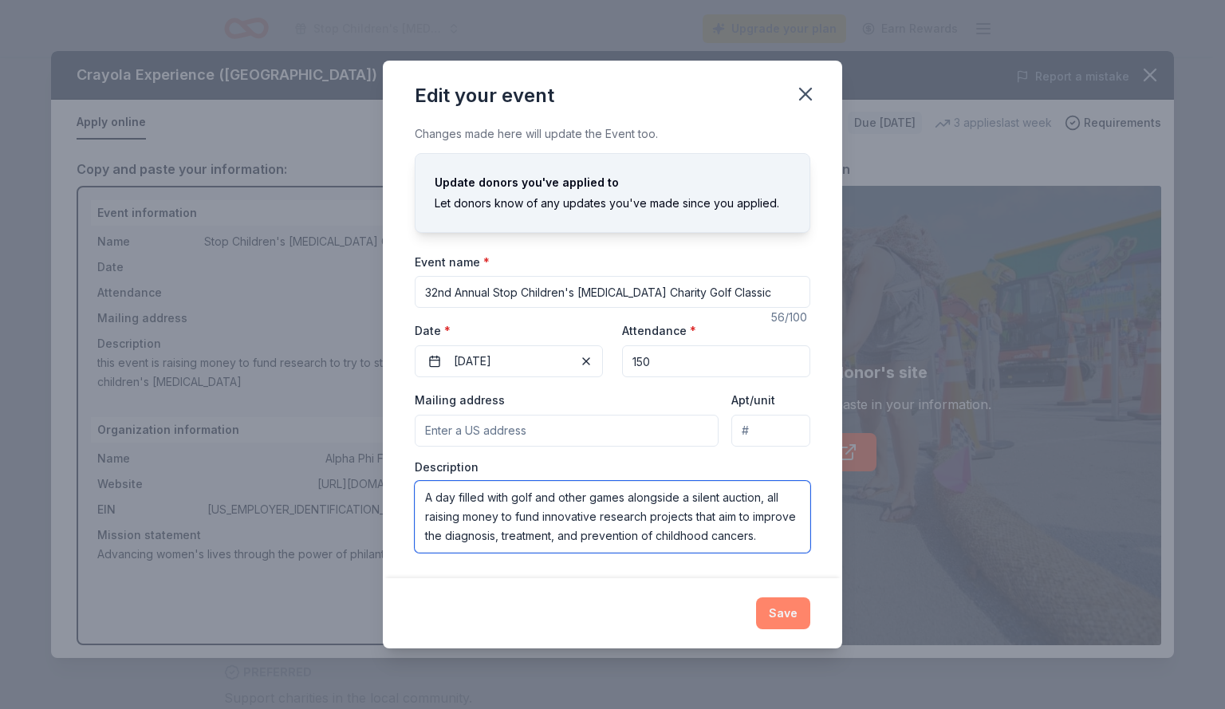
type textarea "A day filled with golf and other games alongside a silent auction, all raising …"
click at [787, 605] on button "Save" at bounding box center [783, 613] width 54 height 32
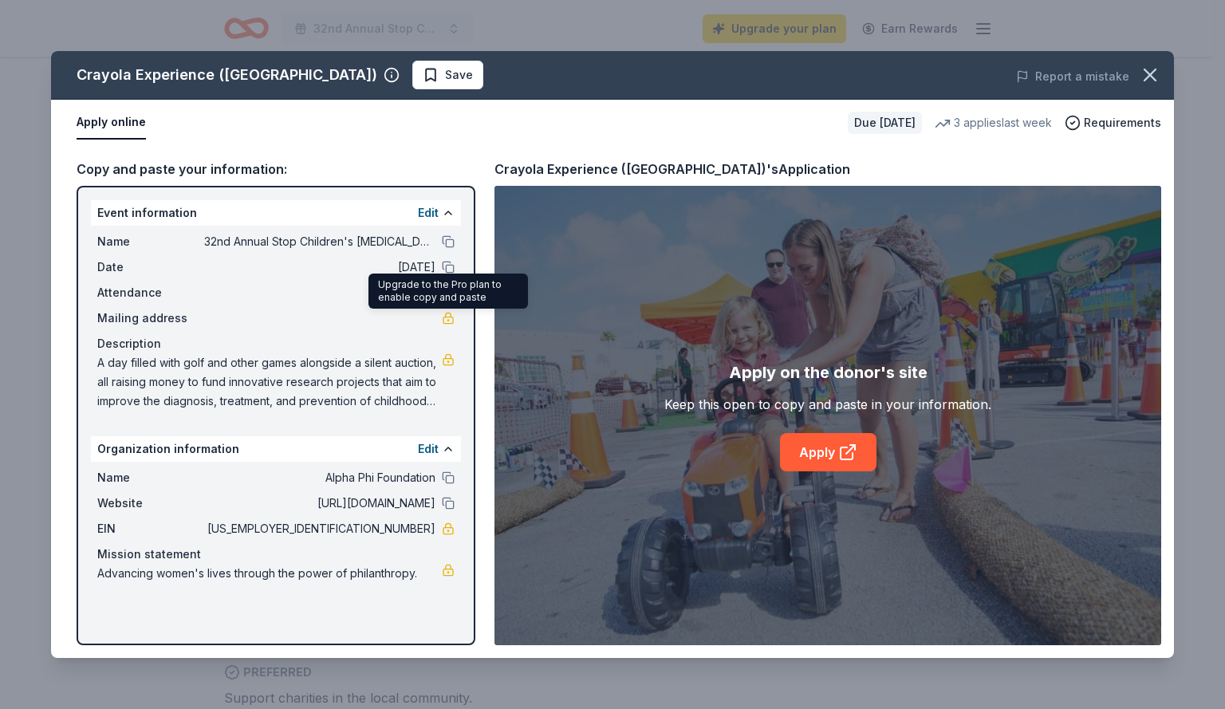
click at [444, 319] on link at bounding box center [448, 318] width 13 height 13
click at [427, 215] on button "Edit" at bounding box center [428, 212] width 21 height 19
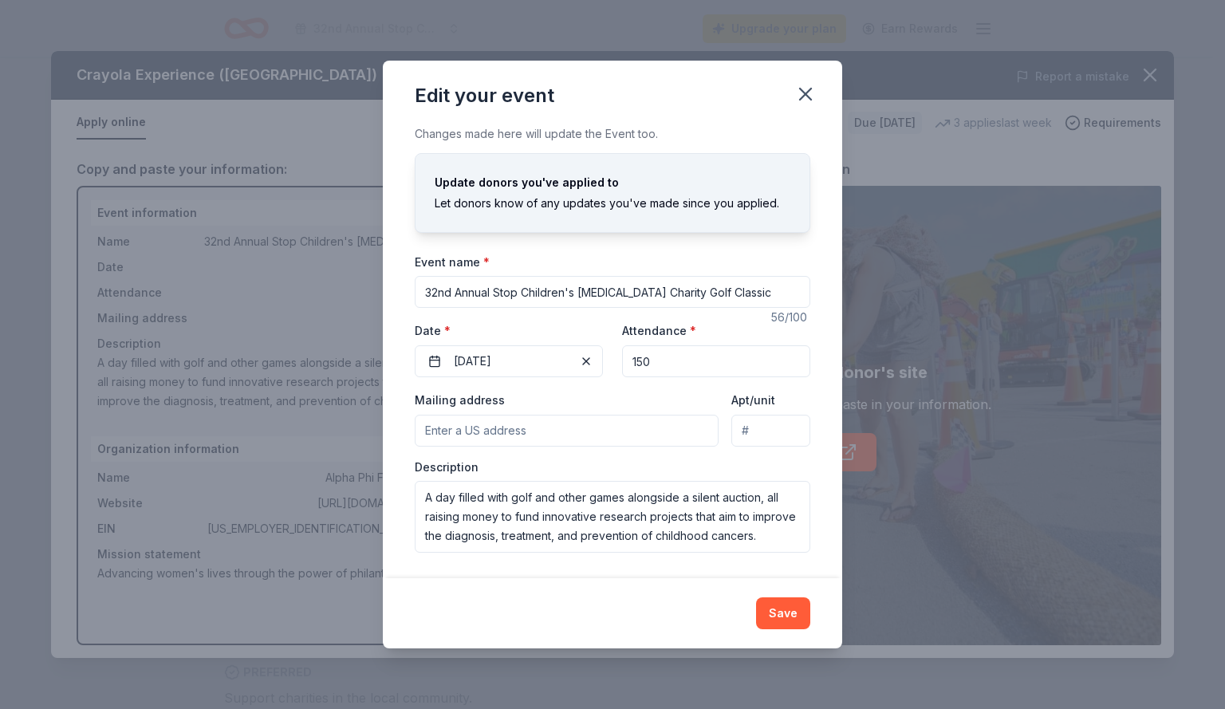
click at [583, 426] on input "Mailing address" at bounding box center [567, 431] width 304 height 32
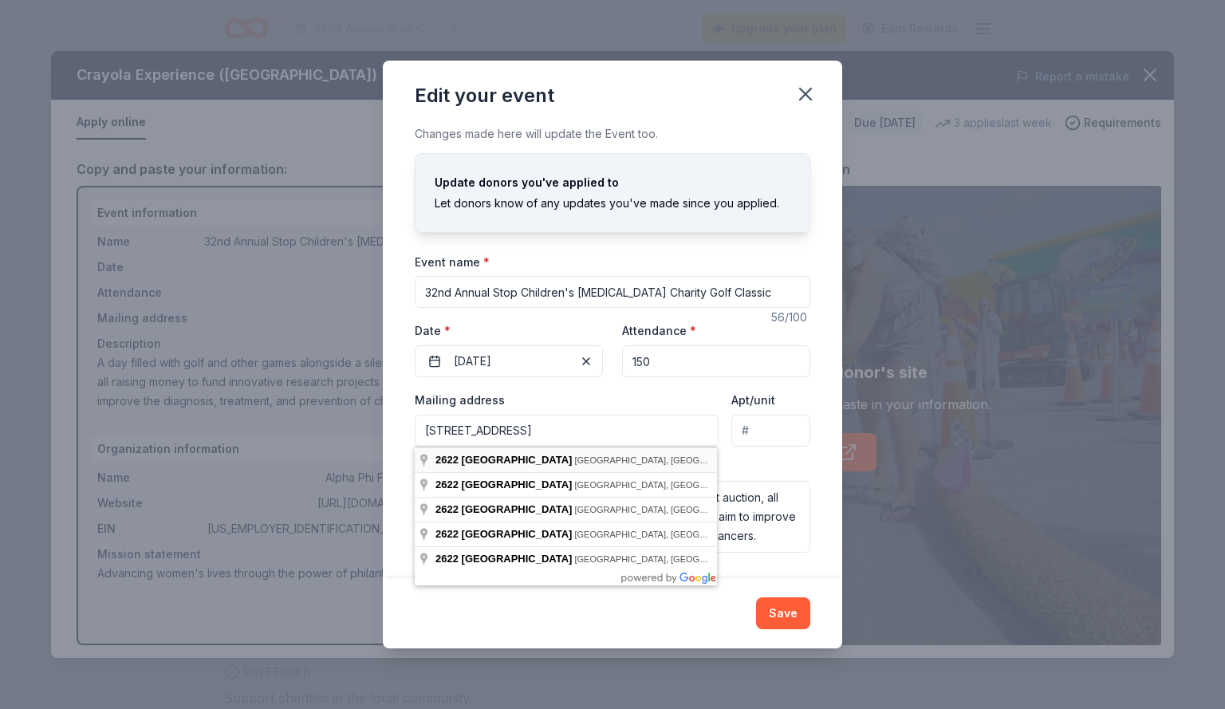
type input "2622 Northwest 43rd Street, Gainesville, FL, 32606"
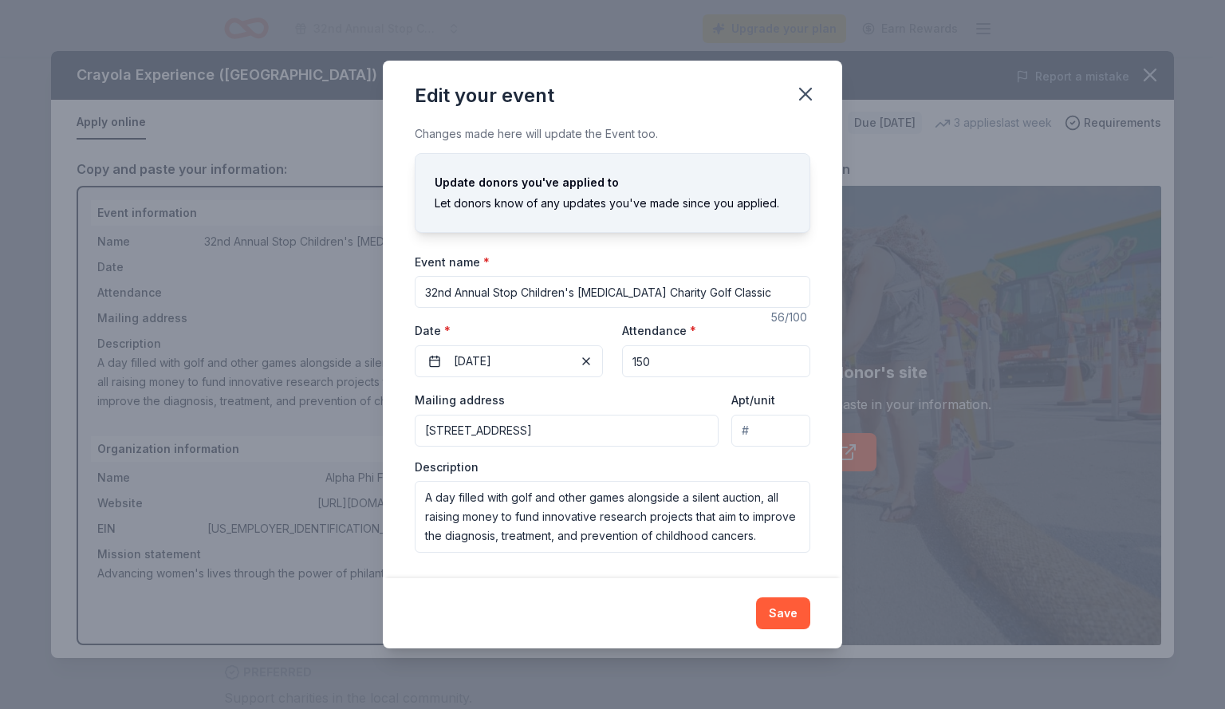
click at [771, 440] on input "Apt/unit" at bounding box center [770, 431] width 79 height 32
type input "STE B3"
click at [793, 622] on button "Save" at bounding box center [783, 613] width 54 height 32
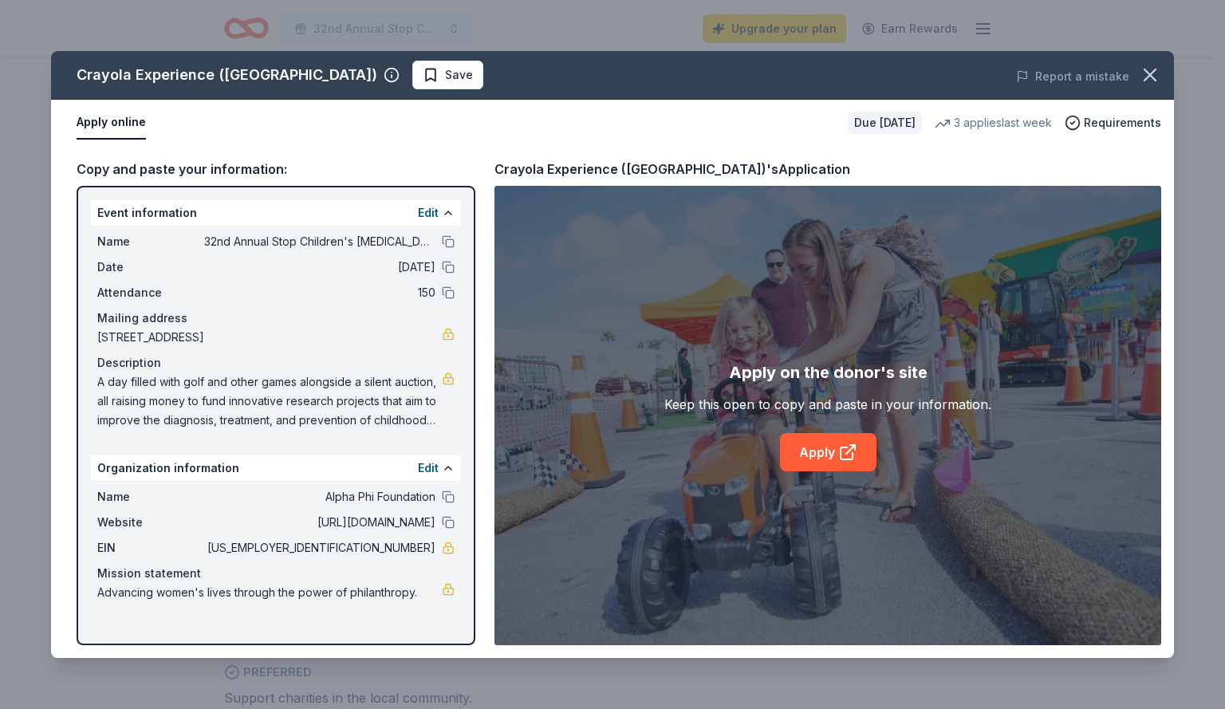
click at [433, 145] on div "Apply online Due in 29 days 3 applies last week Requirements" at bounding box center [612, 123] width 1123 height 46
click at [430, 469] on button "Edit" at bounding box center [428, 468] width 21 height 19
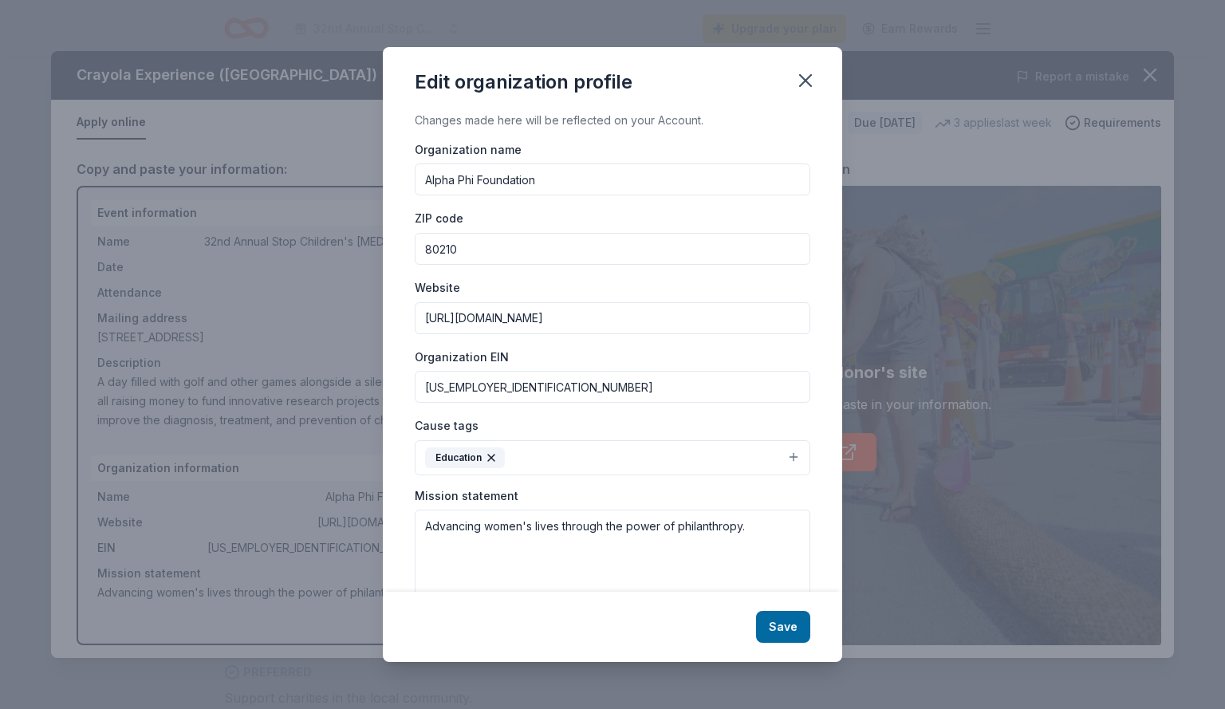
drag, startPoint x: 574, startPoint y: 188, endPoint x: 253, endPoint y: 189, distance: 321.5
click at [253, 189] on div "Edit organization profile Changes made here will be reflected on your Account. …" at bounding box center [612, 354] width 1225 height 709
type input "Stop Children's Cancer"
drag, startPoint x: 517, startPoint y: 240, endPoint x: 264, endPoint y: 229, distance: 253.1
click at [264, 229] on div "Edit organization profile Changes made here will be reflected on your Account. …" at bounding box center [612, 354] width 1225 height 709
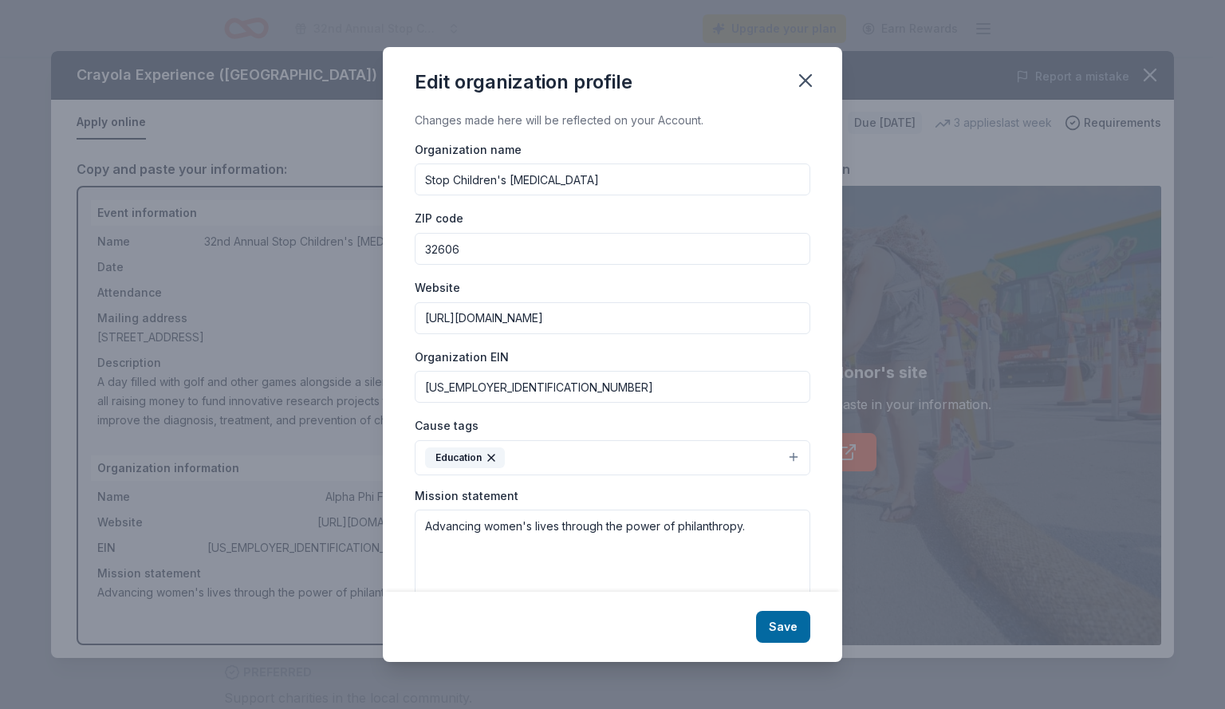
type input "32606"
drag, startPoint x: 593, startPoint y: 329, endPoint x: 394, endPoint y: 302, distance: 201.3
click at [394, 302] on div "Changes made here will be reflected on your Account. Organization name Stop Chi…" at bounding box center [612, 351] width 459 height 481
paste input "s://stopchildrenscancer.schoolauction.net/2025golfclassic/?_gl=1*a4zp8q*_ga*MTE…"
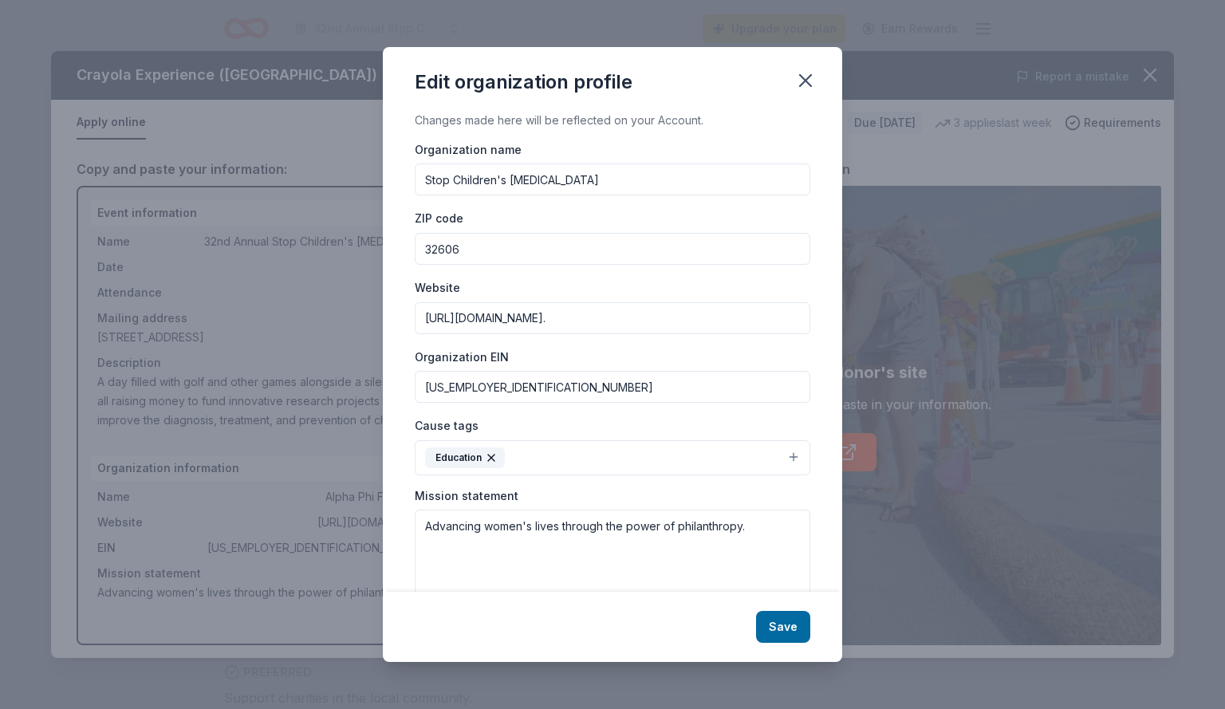
type input "https://stopchildrenscancer.schoolauction.net/2025golfclassic/?_gl=1*a4zp8q*_ga…"
click at [684, 362] on div "Organization EIN 36-3895478" at bounding box center [613, 375] width 396 height 57
drag, startPoint x: 579, startPoint y: 382, endPoint x: 378, endPoint y: 363, distance: 201.9
click at [378, 363] on div "Edit organization profile Changes made here will be reflected on your Account. …" at bounding box center [612, 354] width 1225 height 709
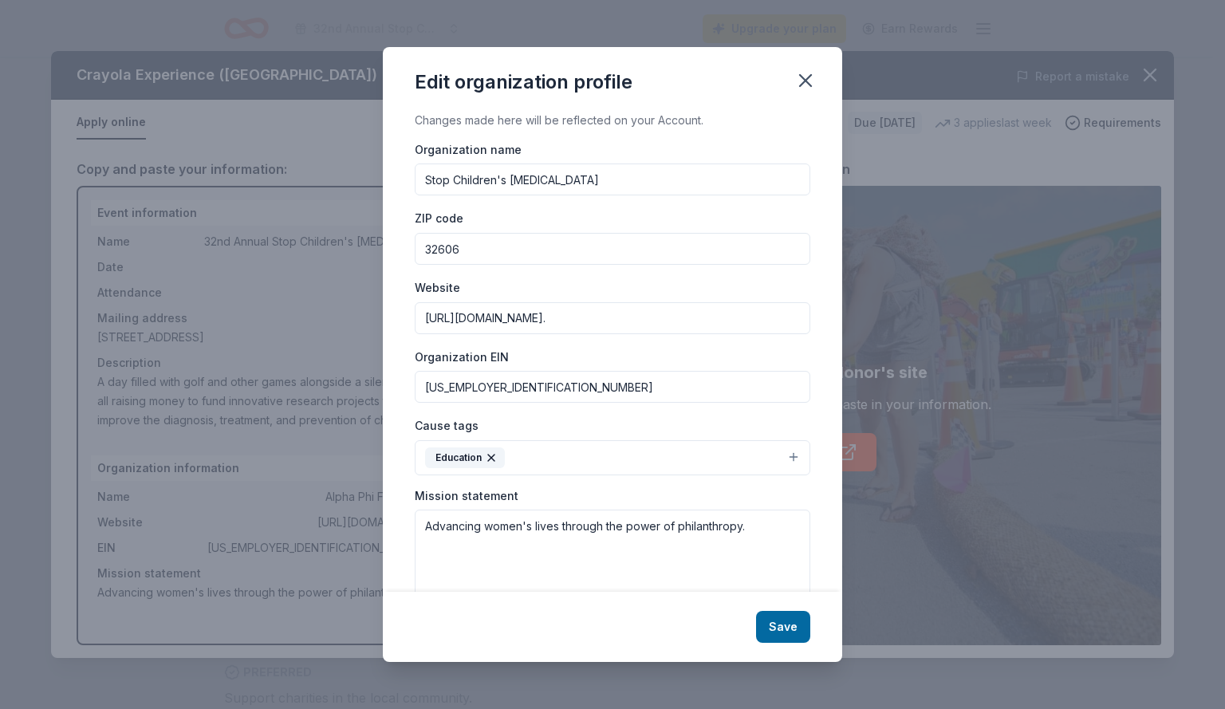
type input "59-2624901"
click at [526, 467] on button "Education" at bounding box center [613, 457] width 396 height 35
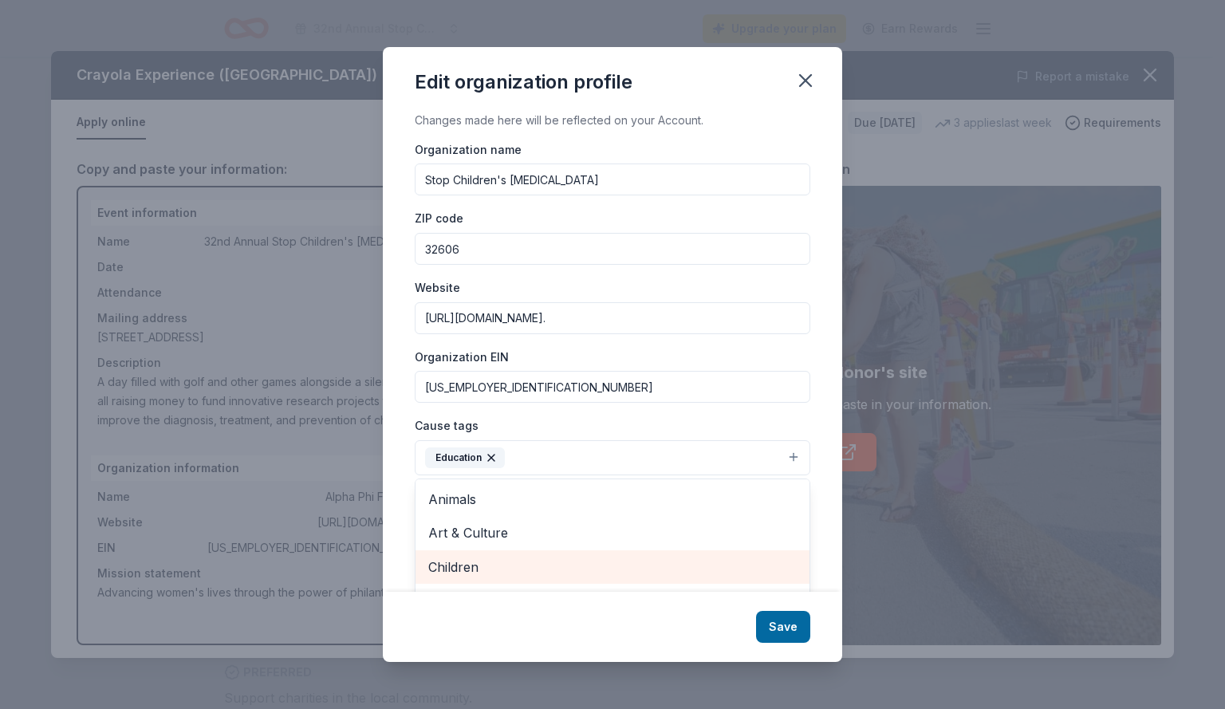
click at [661, 566] on span "Children" at bounding box center [612, 567] width 369 height 21
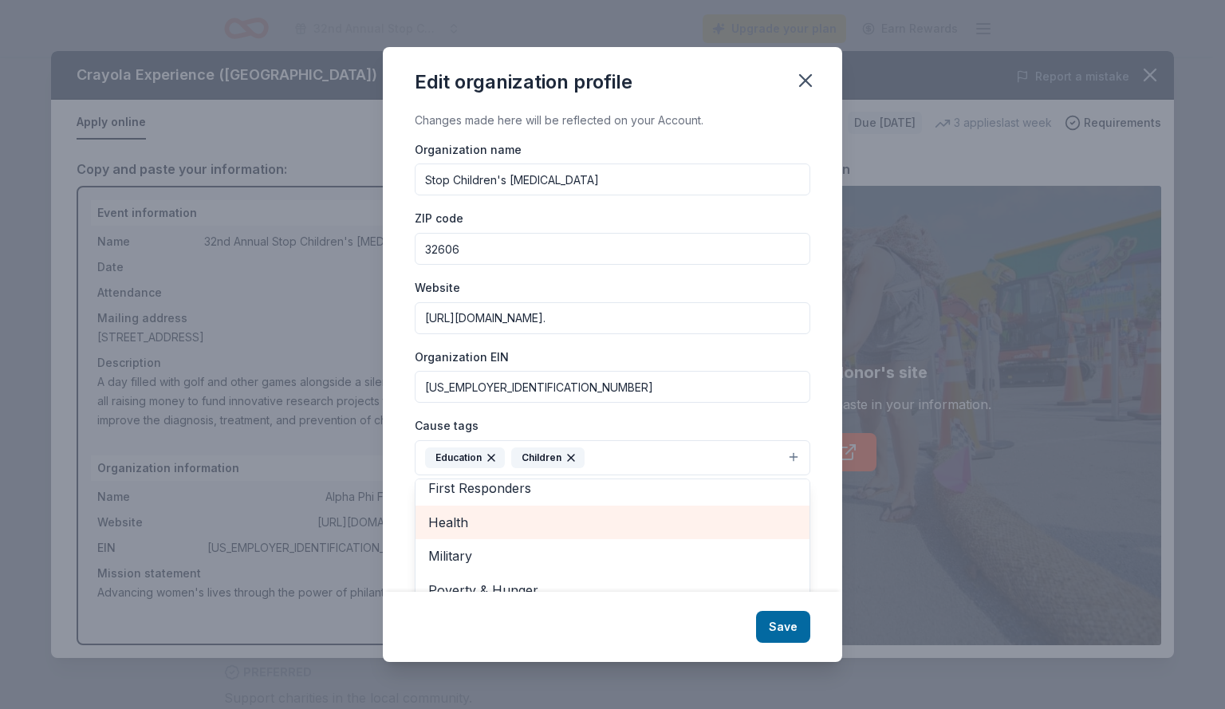
click at [669, 510] on div "Health" at bounding box center [613, 523] width 394 height 34
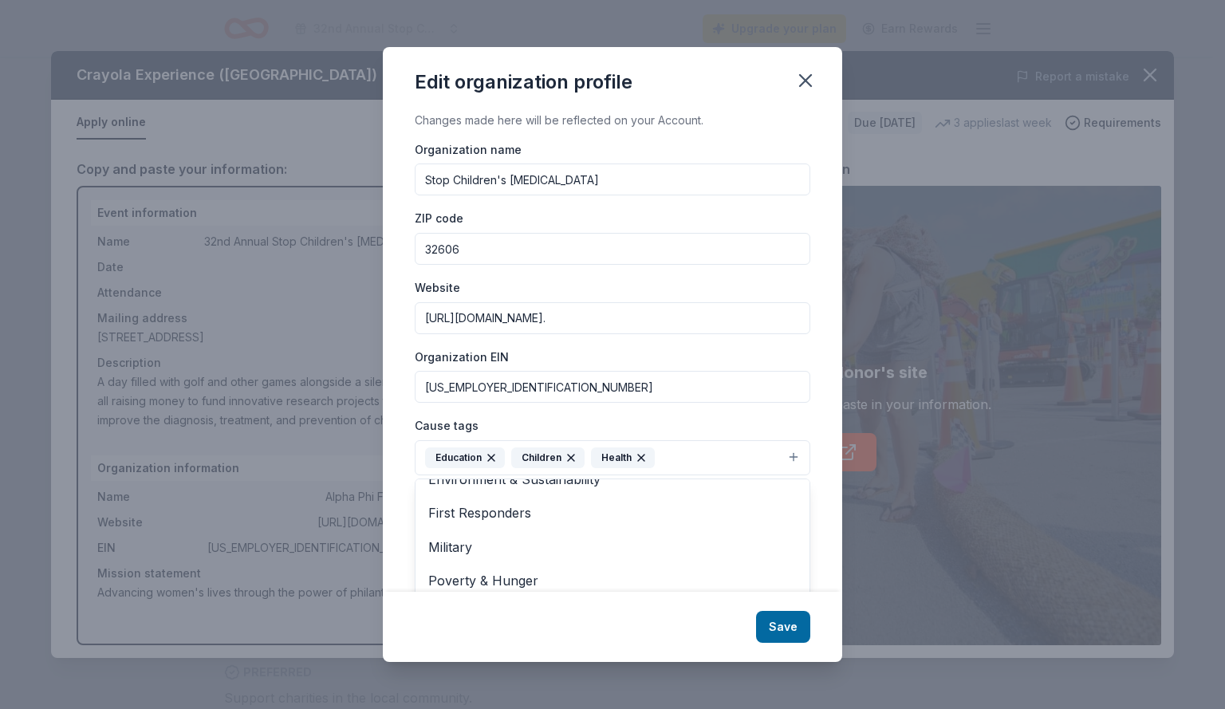
scroll to position [120, 0]
click at [814, 420] on div "Changes made here will be reflected on your Account. Organization name Stop Chi…" at bounding box center [612, 351] width 459 height 481
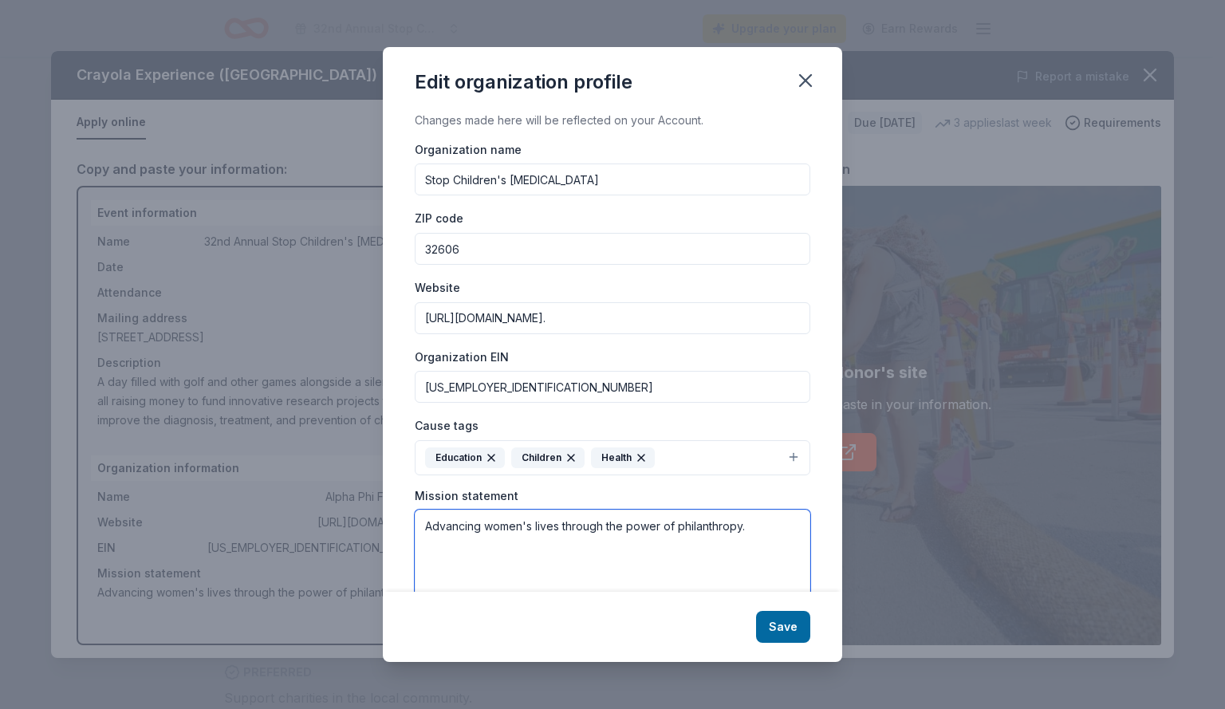
drag, startPoint x: 785, startPoint y: 535, endPoint x: 293, endPoint y: 478, distance: 495.5
click at [293, 478] on div "Edit organization profile Changes made here will be reflected on your Account. …" at bounding box center [612, 354] width 1225 height 709
paste textarea "[URL][DOMAIN_NAME]."
type textarea "[URL][DOMAIN_NAME]."
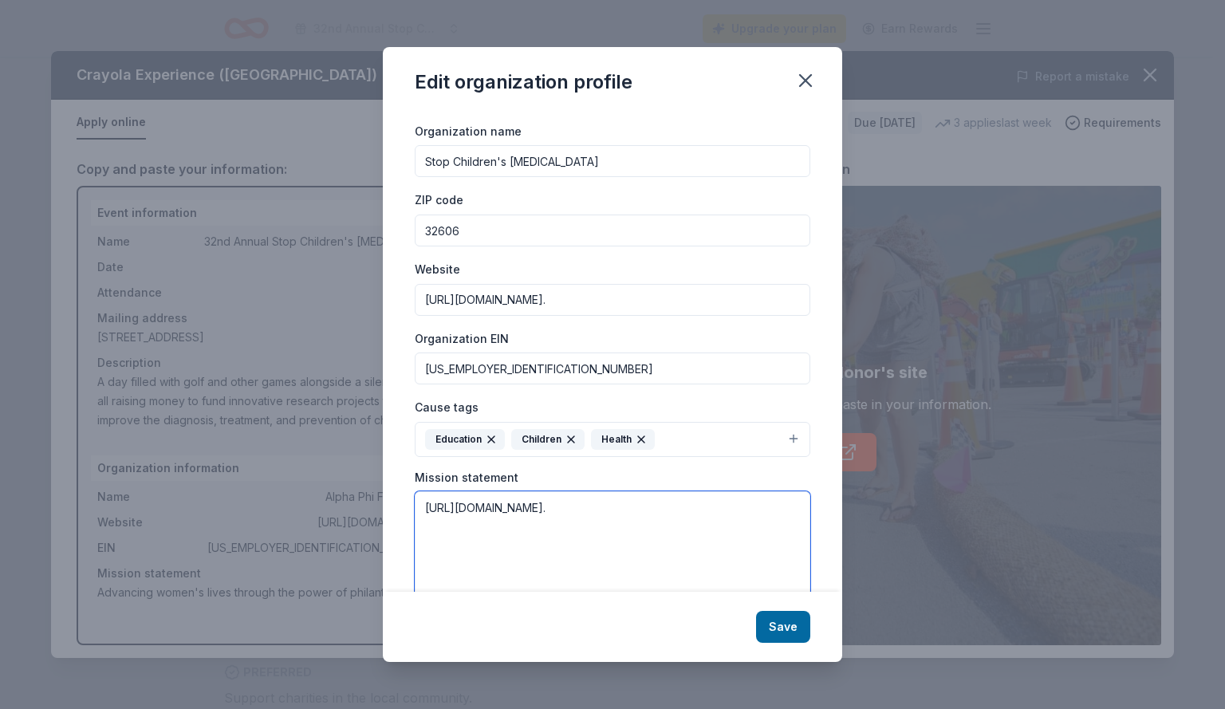
drag, startPoint x: 461, startPoint y: 538, endPoint x: 278, endPoint y: 428, distance: 213.5
click at [278, 428] on div "Edit organization profile Changes made here will be reflected on your Account. …" at bounding box center [612, 354] width 1225 height 709
type textarea "Commitment to the prevention, control, and cure, of all childhood cancers."
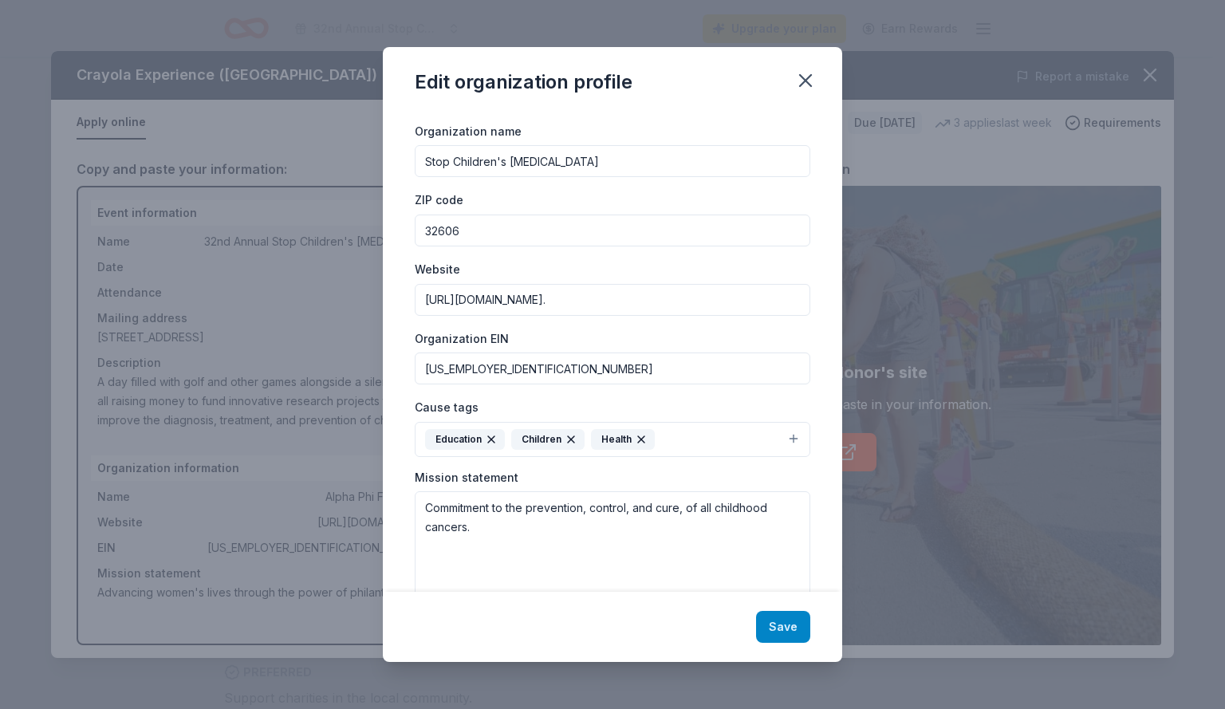
click at [765, 628] on button "Save" at bounding box center [783, 627] width 54 height 32
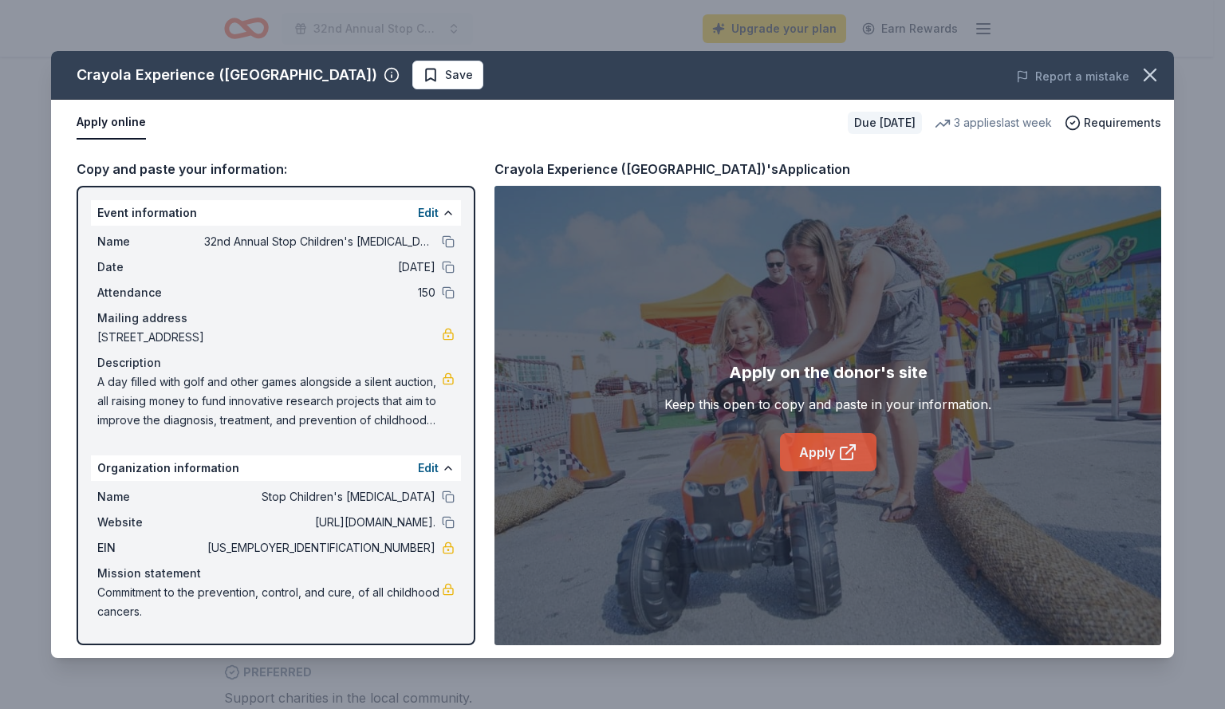
click at [822, 450] on link "Apply" at bounding box center [828, 452] width 97 height 38
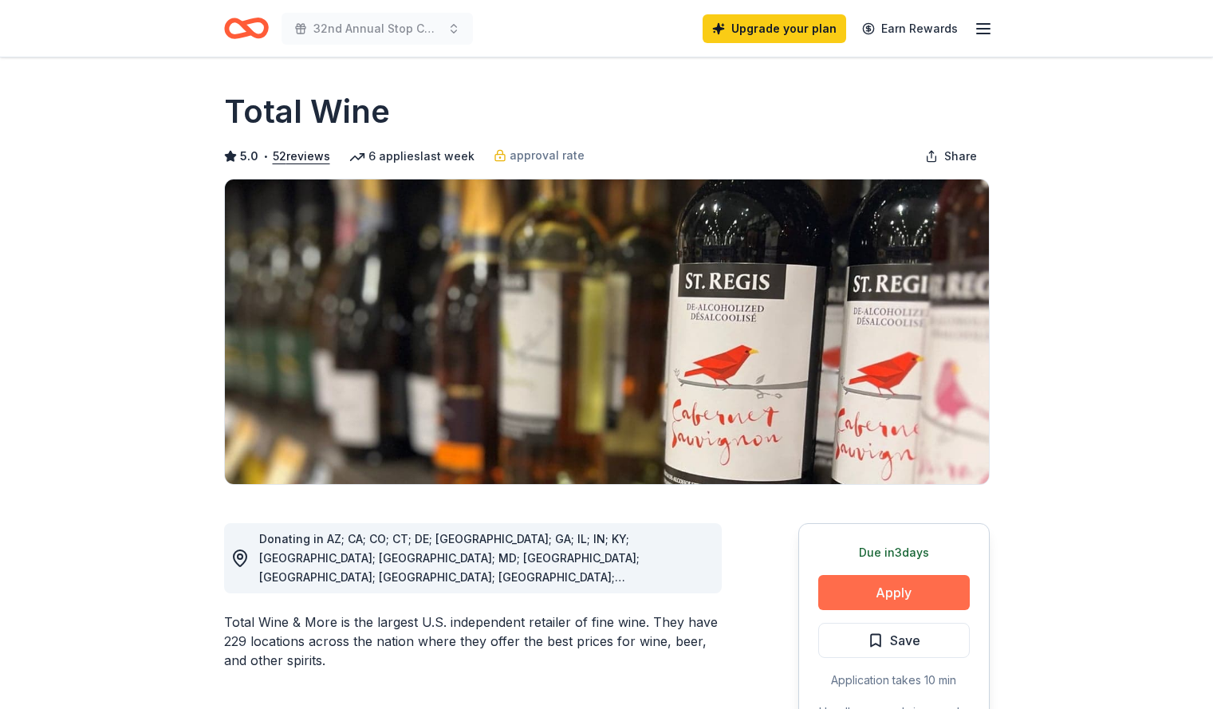
click at [872, 591] on button "Apply" at bounding box center [894, 592] width 152 height 35
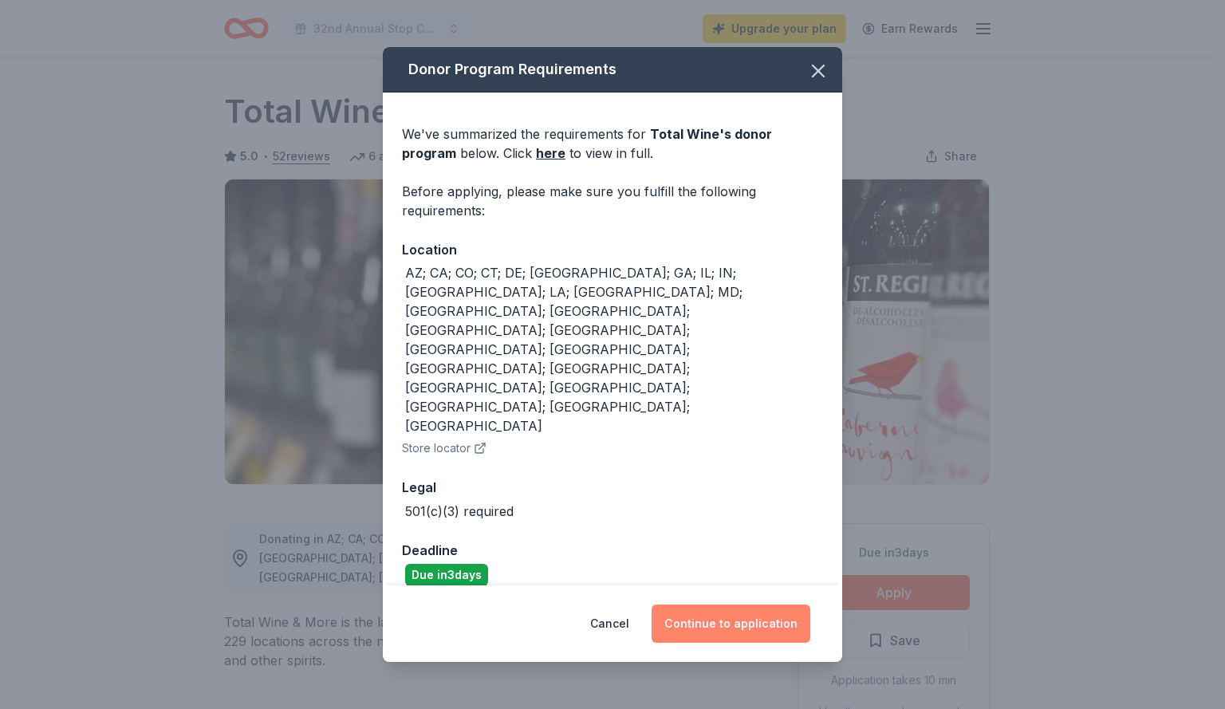
click at [708, 605] on button "Continue to application" at bounding box center [731, 624] width 159 height 38
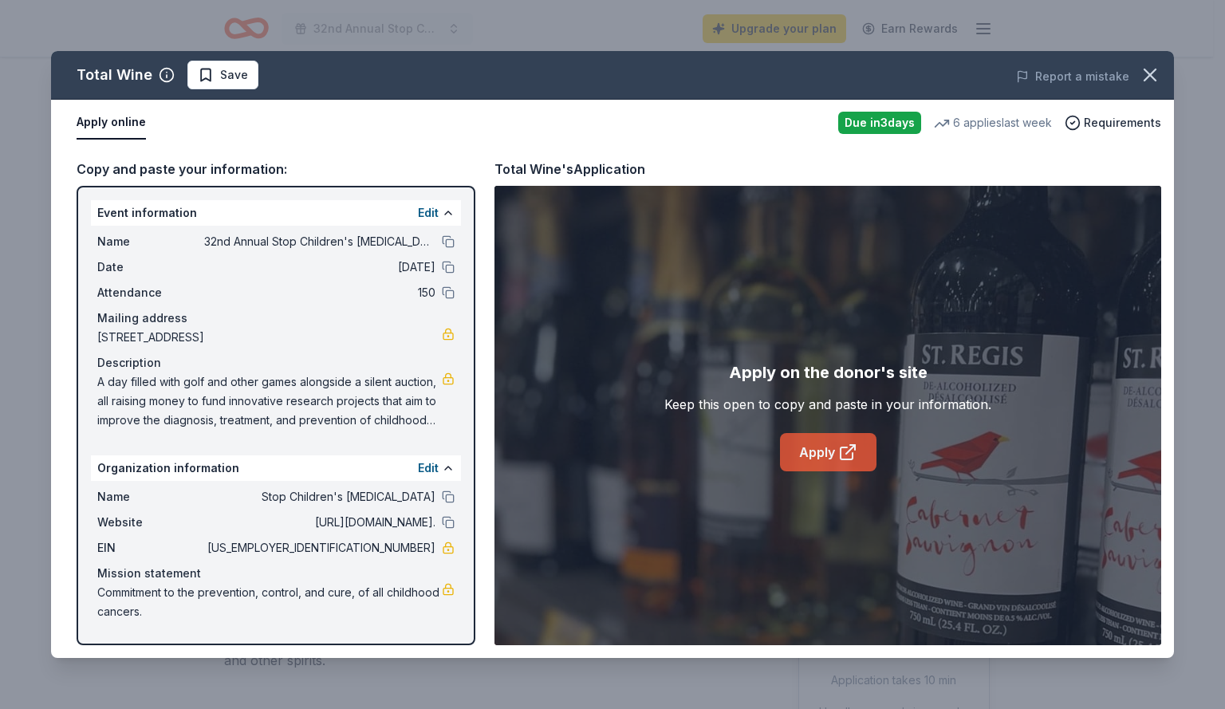
click at [814, 471] on link "Apply" at bounding box center [828, 452] width 97 height 38
click at [1145, 77] on icon "button" at bounding box center [1150, 75] width 22 height 22
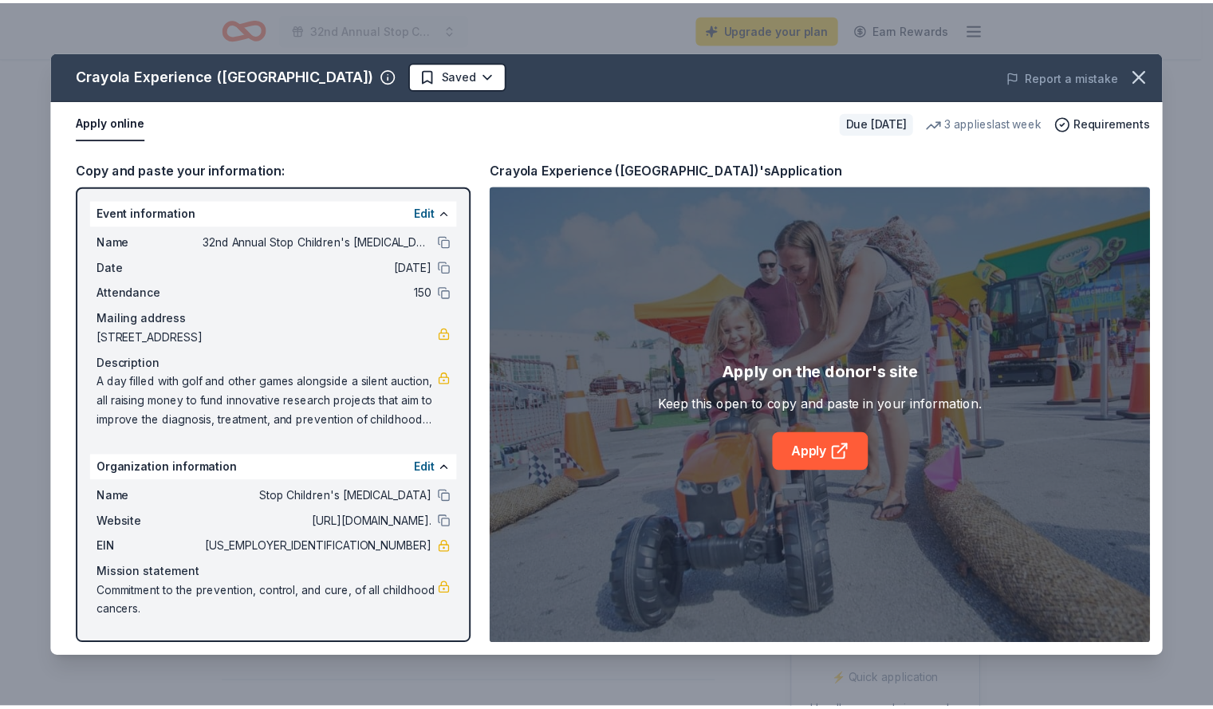
scroll to position [353, 0]
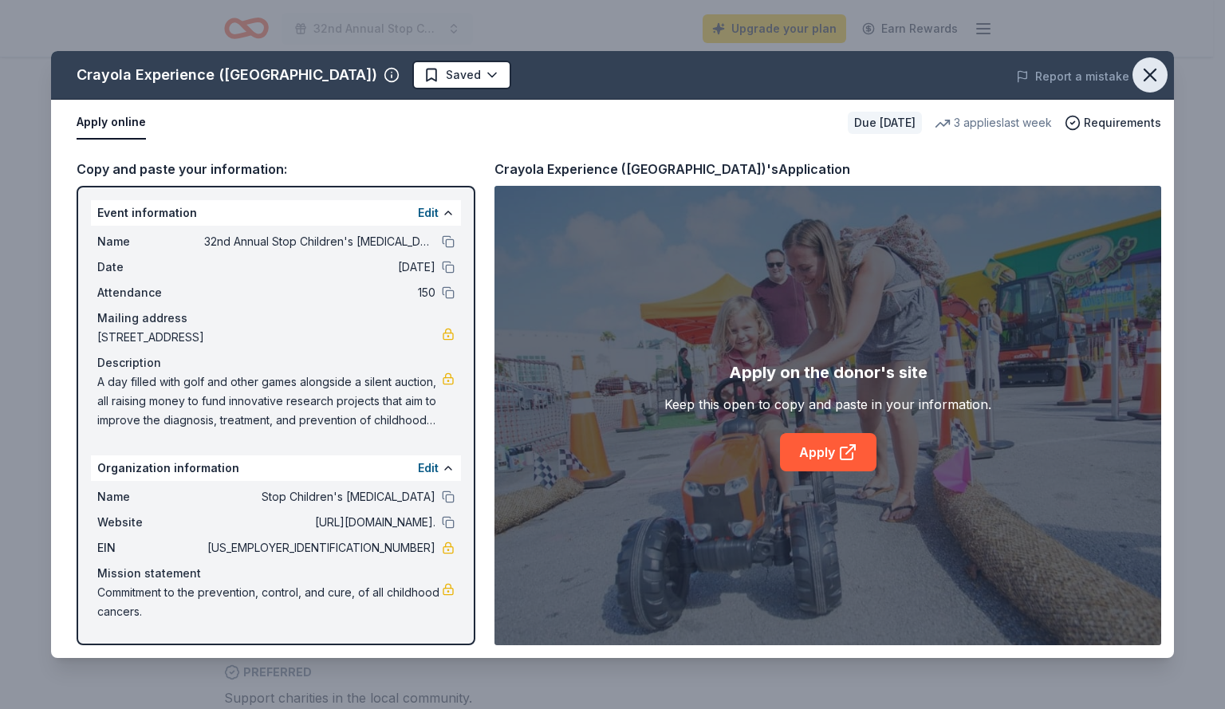
click at [1141, 72] on icon "button" at bounding box center [1150, 75] width 22 height 22
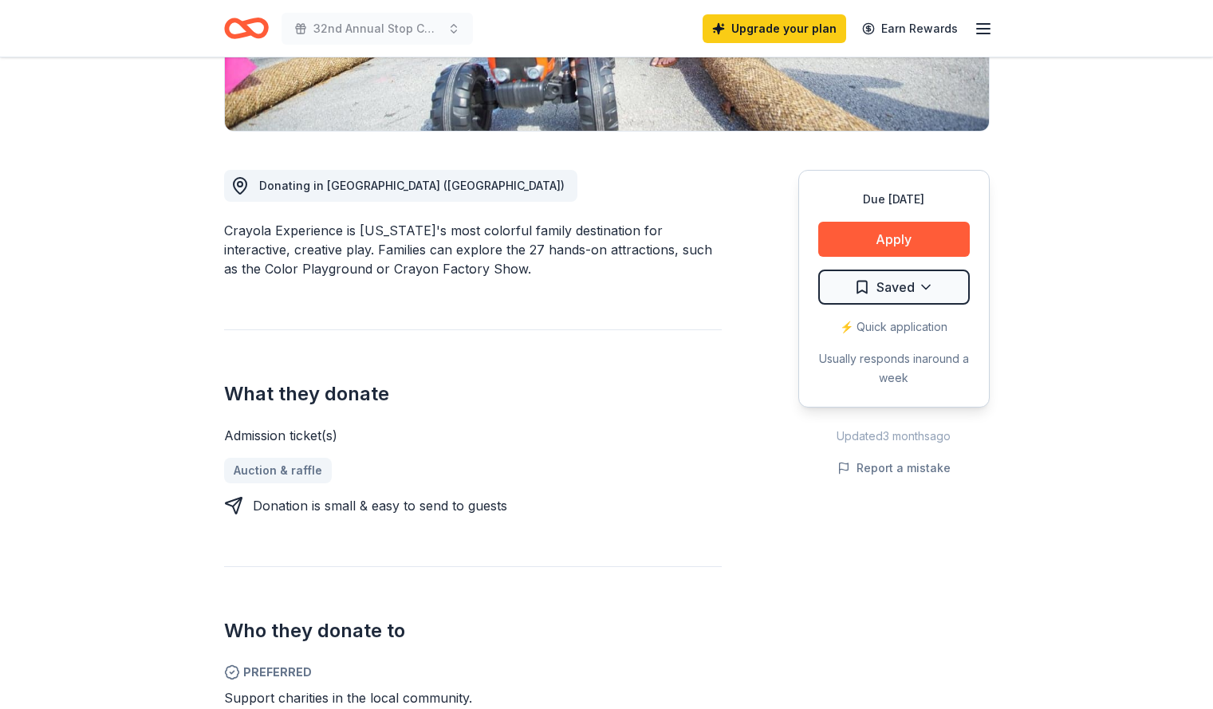
scroll to position [0, 0]
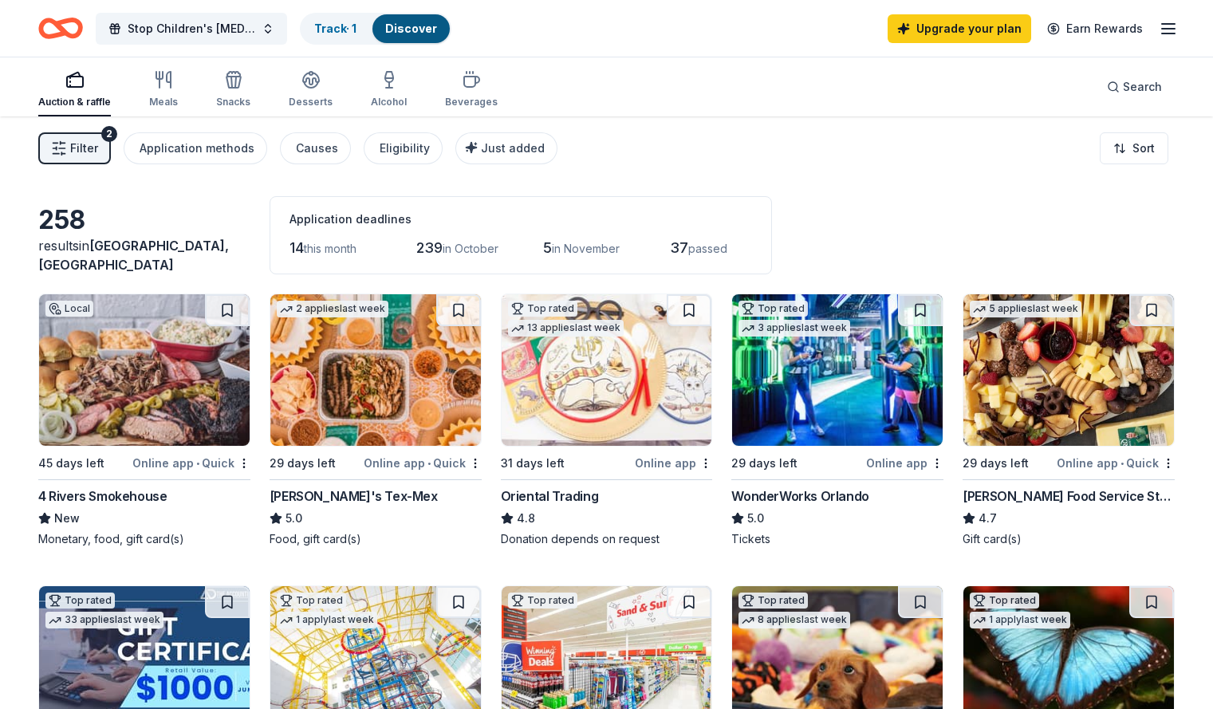
click at [93, 148] on button "Filter 2" at bounding box center [74, 148] width 73 height 32
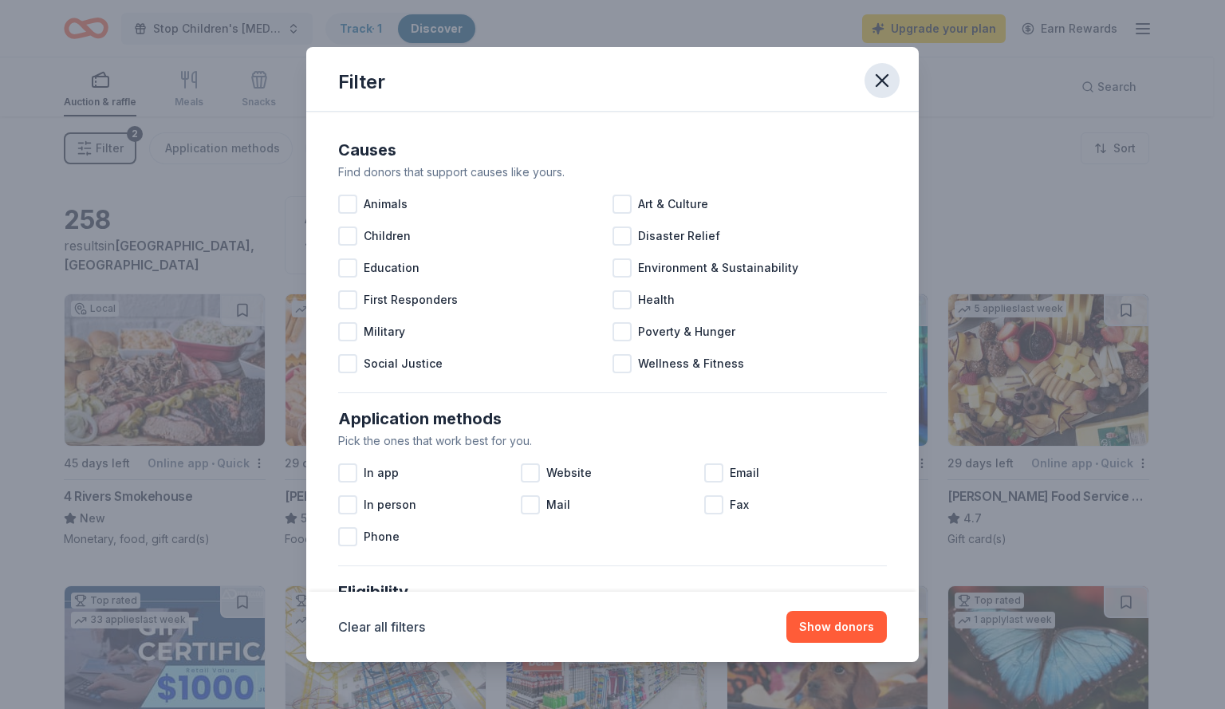
click at [881, 78] on icon "button" at bounding box center [882, 80] width 22 height 22
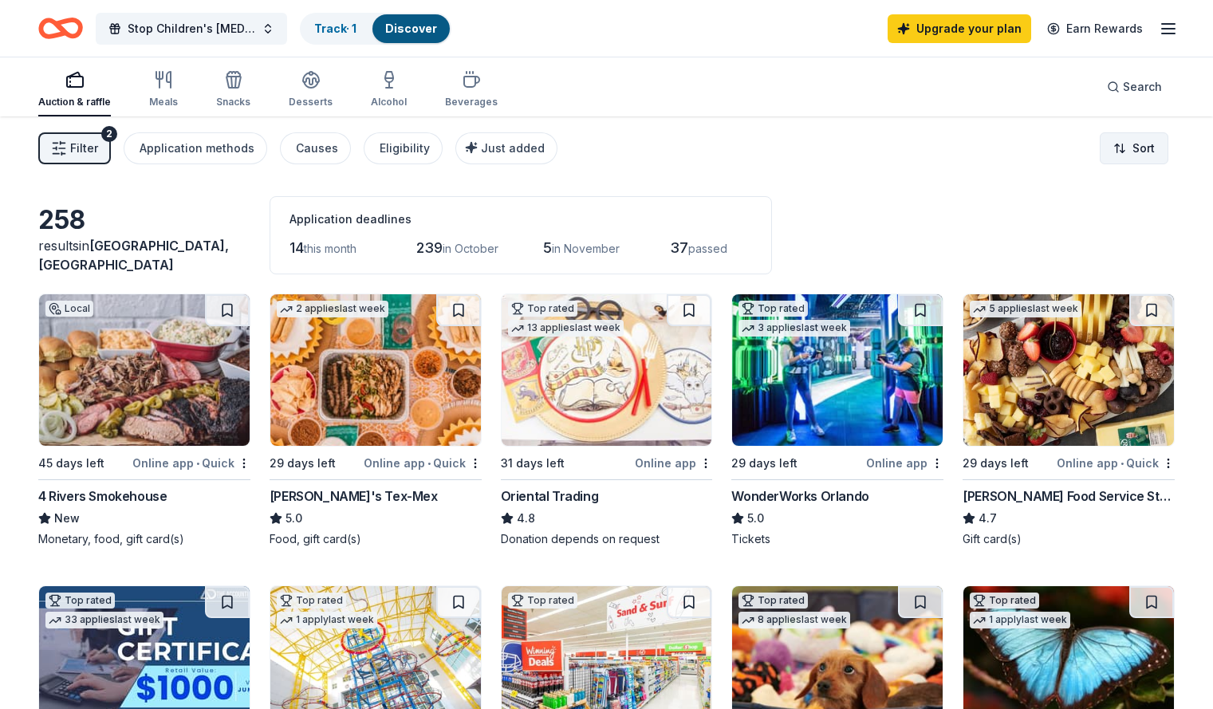
click at [1102, 139] on html "Stop Children's Cancer Golf Classic Track · 1 Discover Upgrade your plan Earn R…" at bounding box center [606, 354] width 1213 height 709
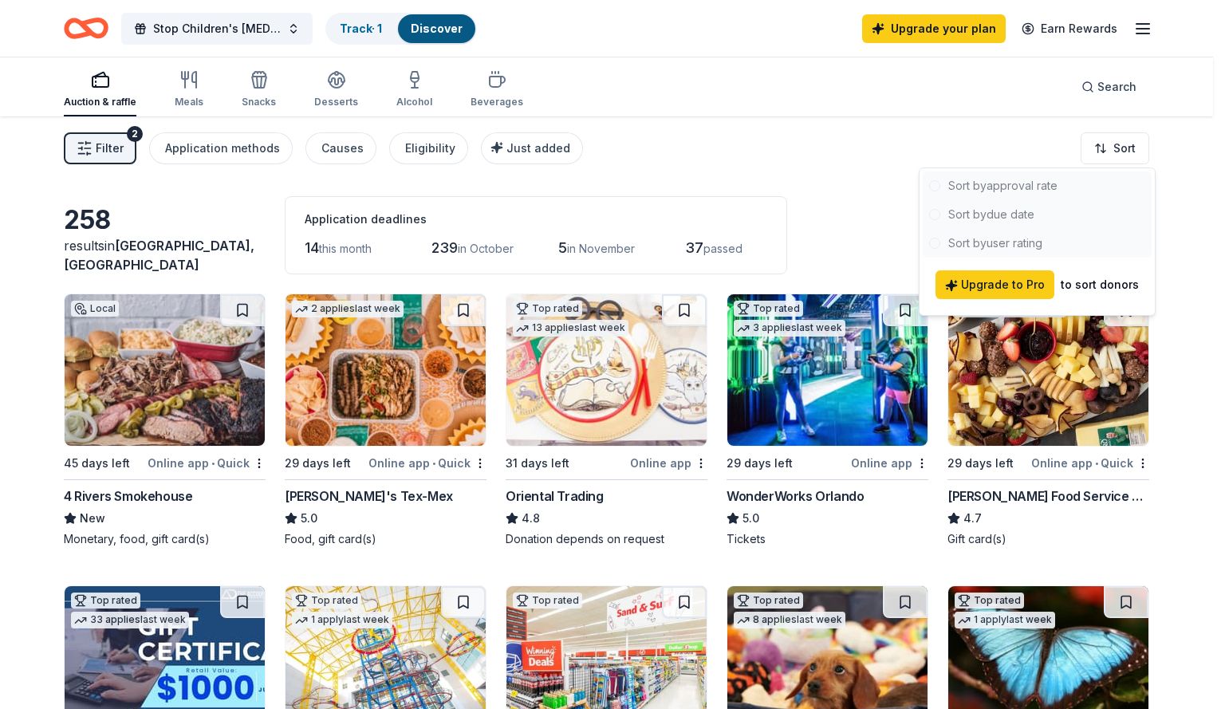
click at [944, 218] on div at bounding box center [1037, 214] width 229 height 86
click at [925, 212] on div at bounding box center [1037, 214] width 229 height 86
click at [991, 135] on html "Stop Children's Cancer Golf Classic Track · 1 Discover Upgrade your plan Earn R…" at bounding box center [612, 354] width 1225 height 709
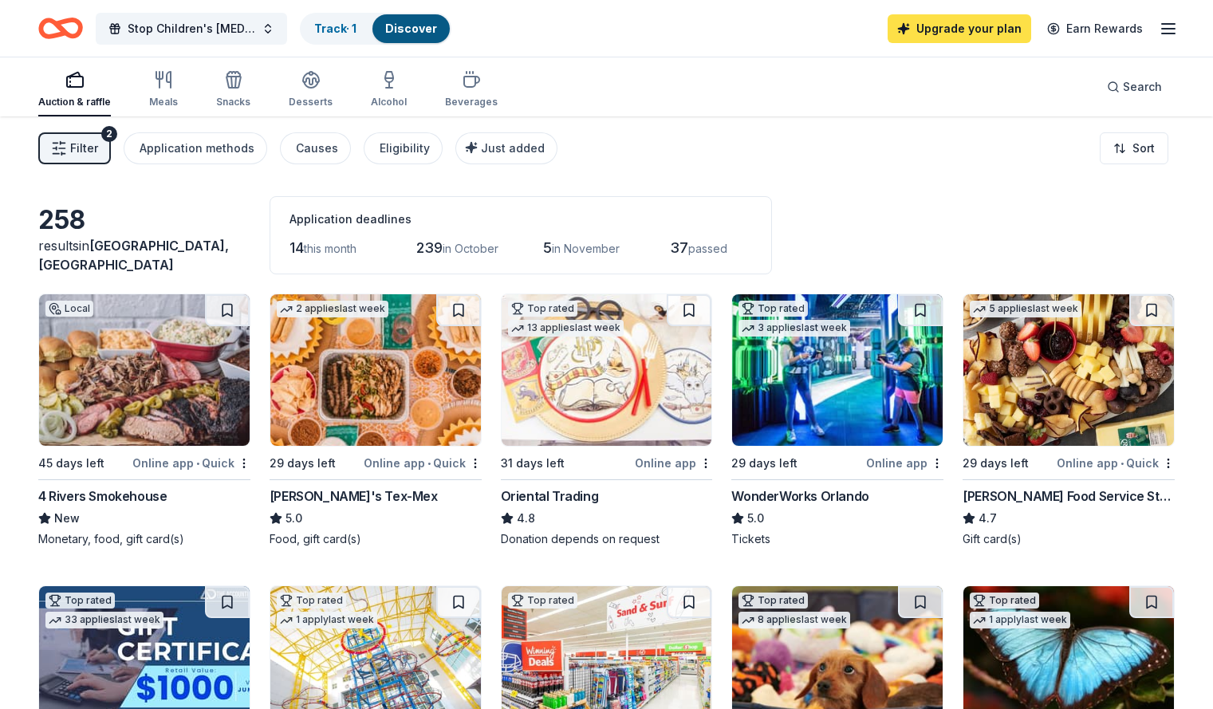
click at [911, 16] on link "Upgrade your plan" at bounding box center [960, 28] width 144 height 29
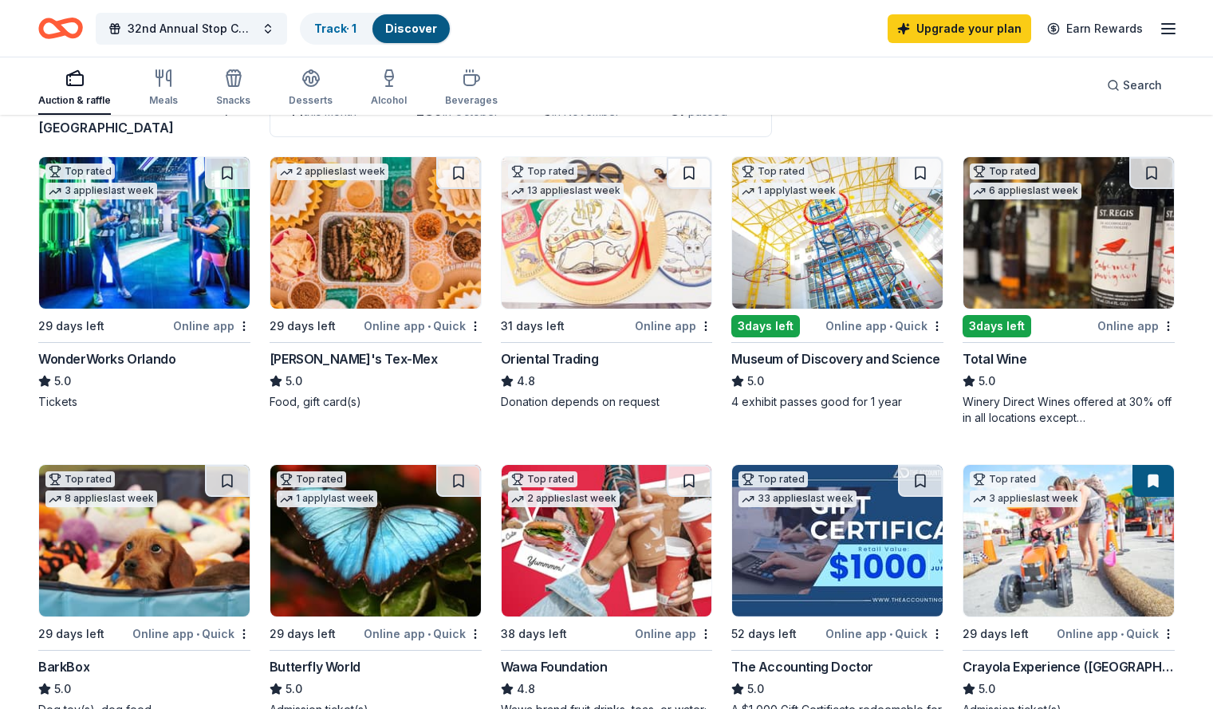
scroll to position [135, 0]
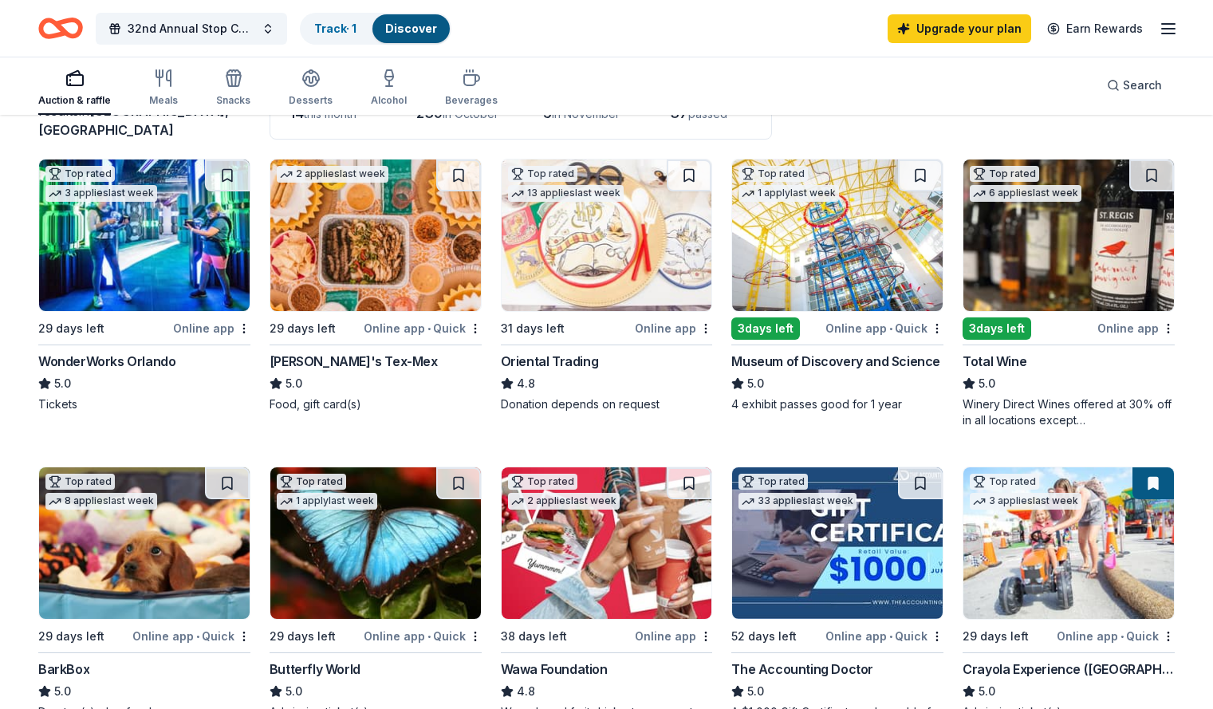
click at [404, 530] on img at bounding box center [375, 543] width 211 height 152
click at [402, 331] on div "Online app • Quick" at bounding box center [423, 328] width 118 height 20
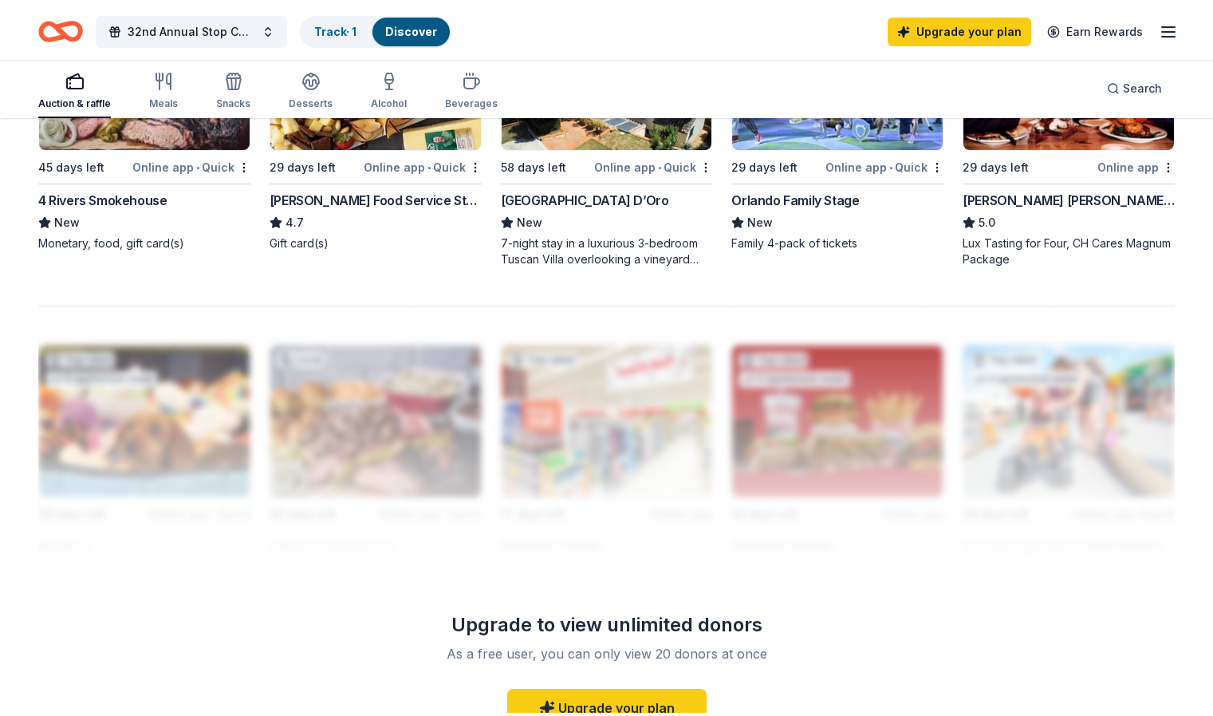
scroll to position [1220, 0]
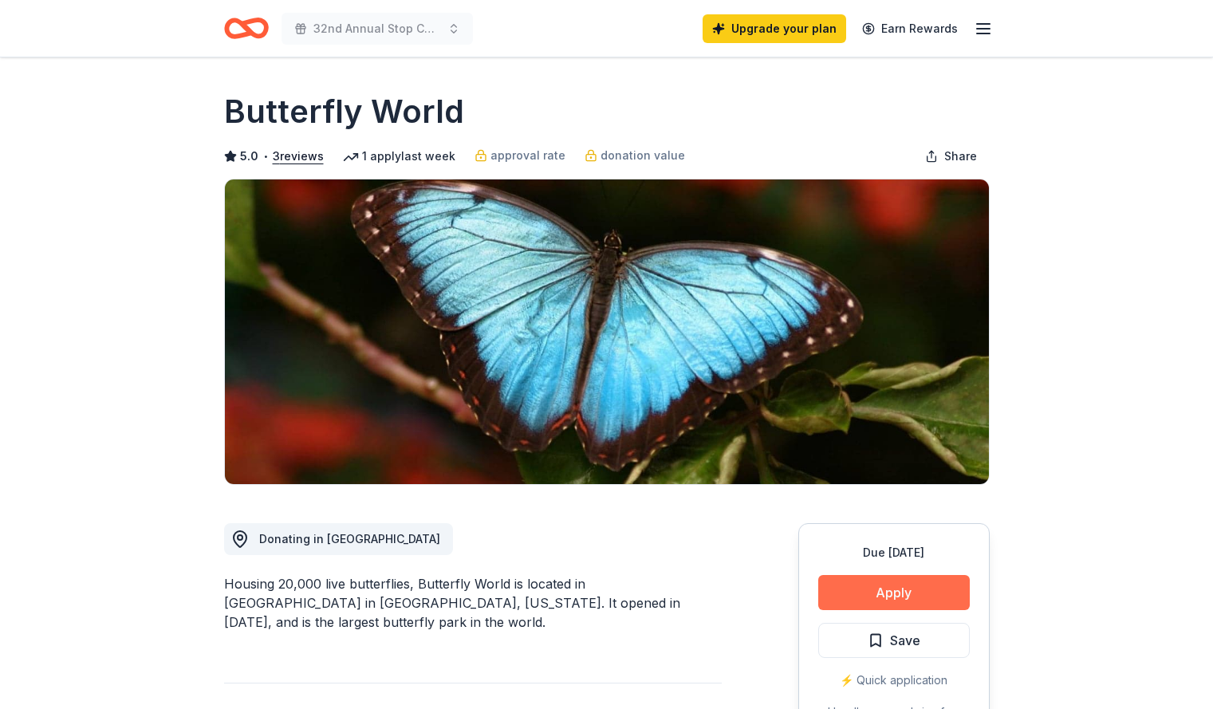
click at [877, 601] on button "Apply" at bounding box center [894, 592] width 152 height 35
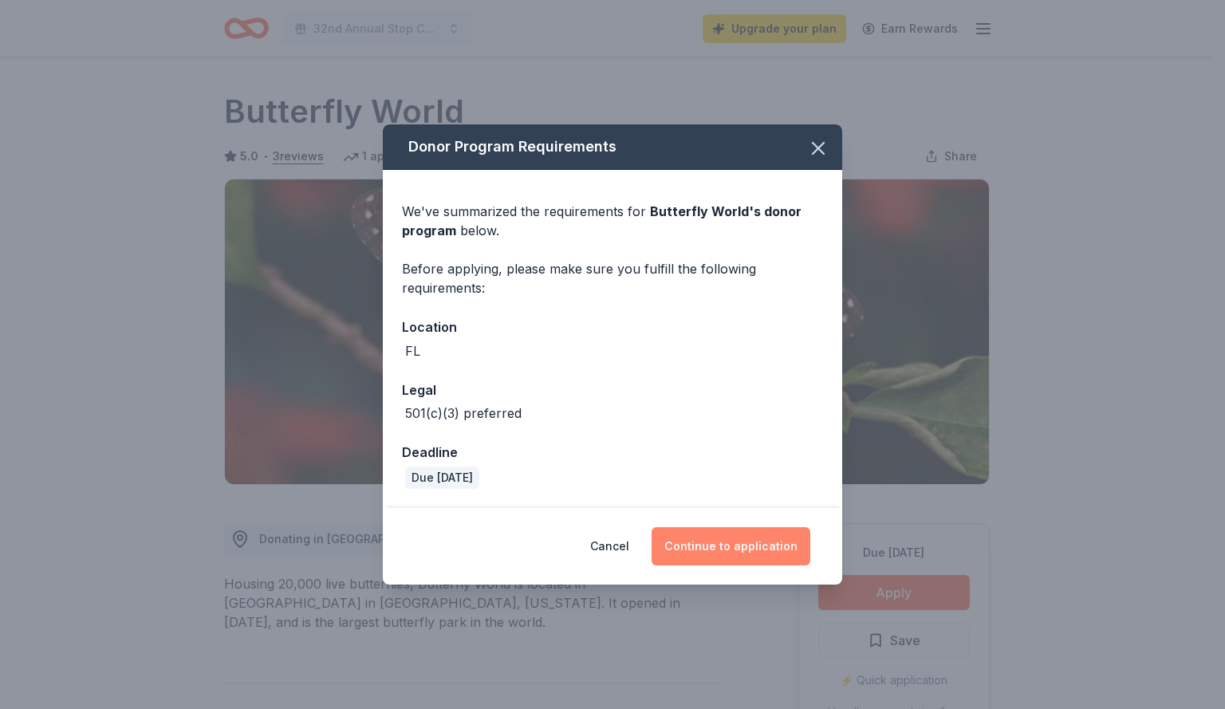
click at [733, 551] on button "Continue to application" at bounding box center [731, 546] width 159 height 38
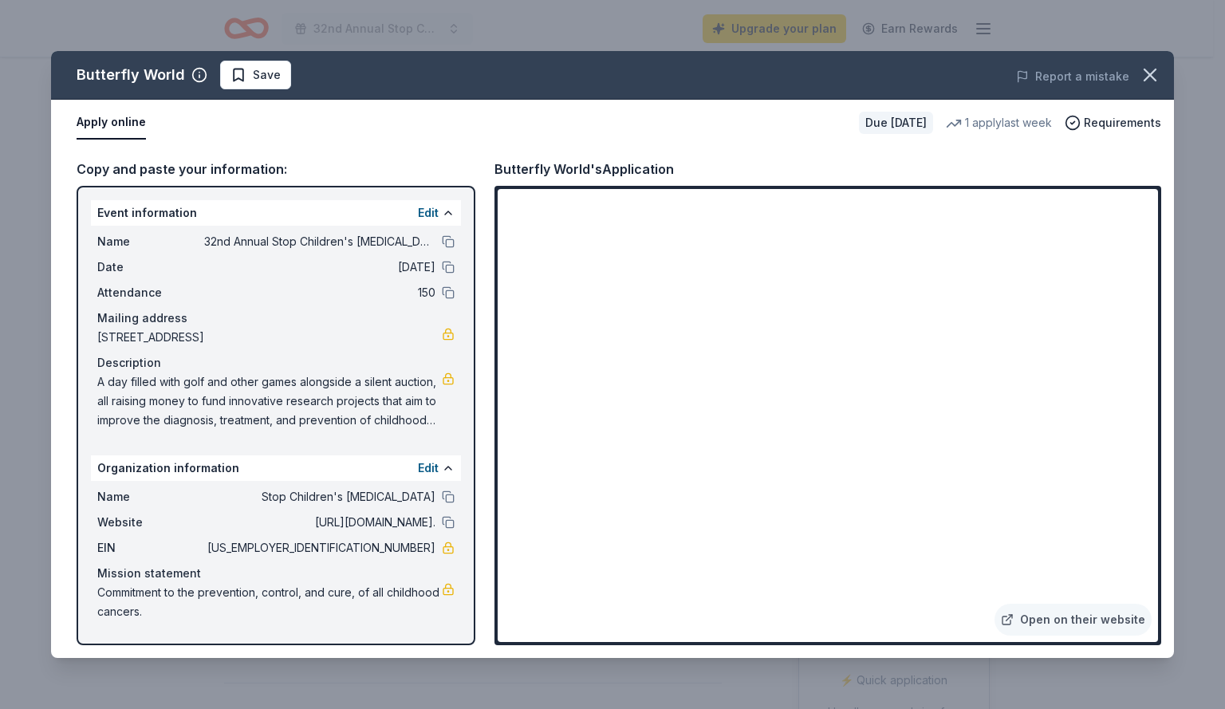
drag, startPoint x: 98, startPoint y: 380, endPoint x: 388, endPoint y: 418, distance: 292.1
click at [388, 418] on span "A day filled with golf and other games alongside a silent auction, all raising …" at bounding box center [269, 401] width 345 height 57
click at [428, 465] on button "Edit" at bounding box center [428, 468] width 21 height 19
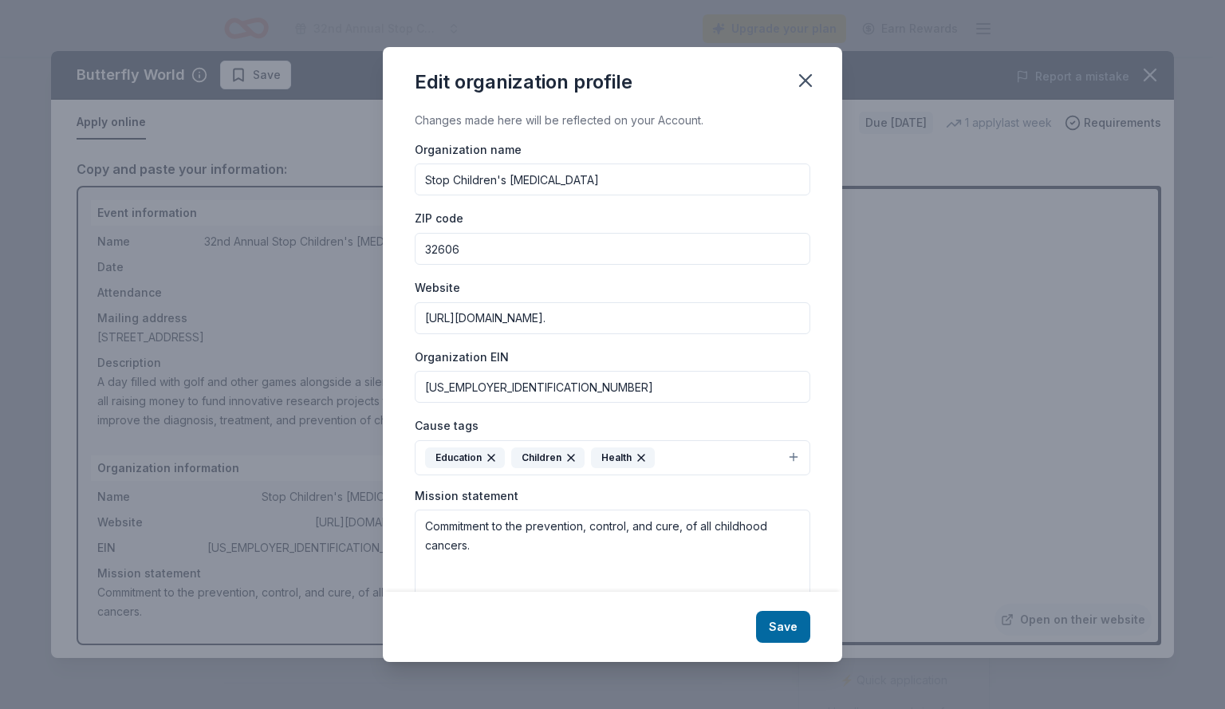
click at [558, 187] on input "Stop Children's Cancer" at bounding box center [613, 180] width 396 height 32
type input "Stop Children's [MEDICAL_DATA], Inc."
click at [781, 620] on button "Save" at bounding box center [783, 627] width 54 height 32
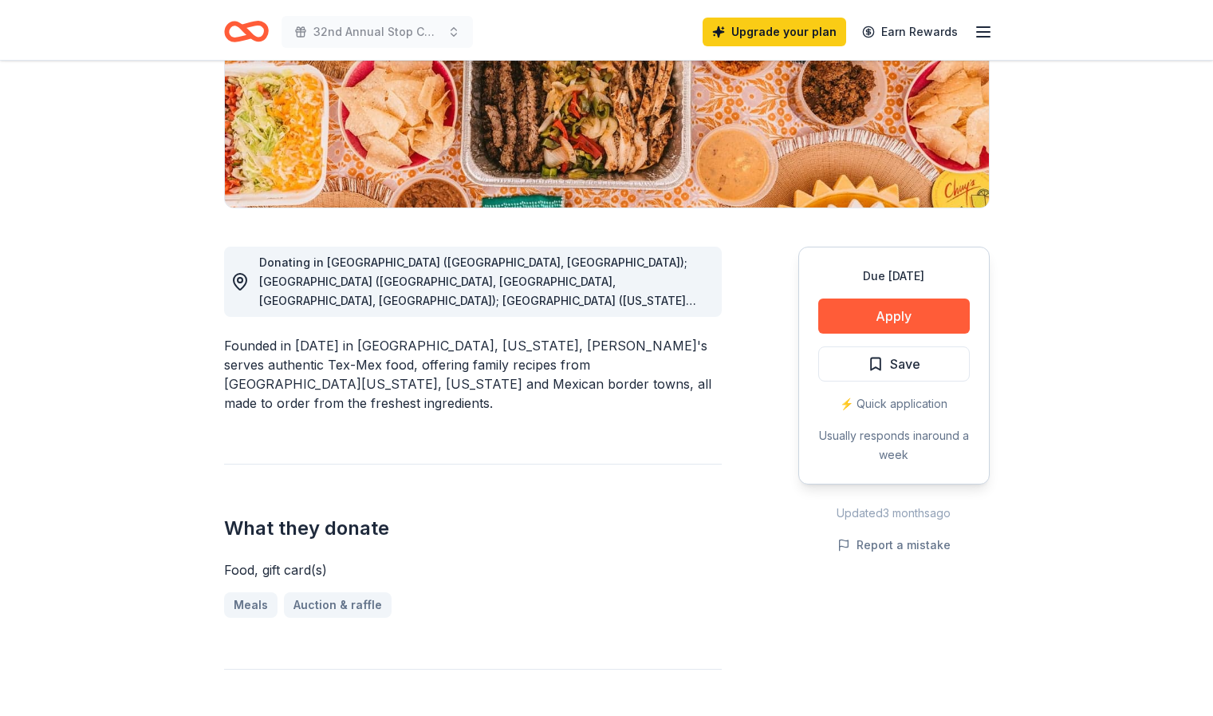
scroll to position [292, 0]
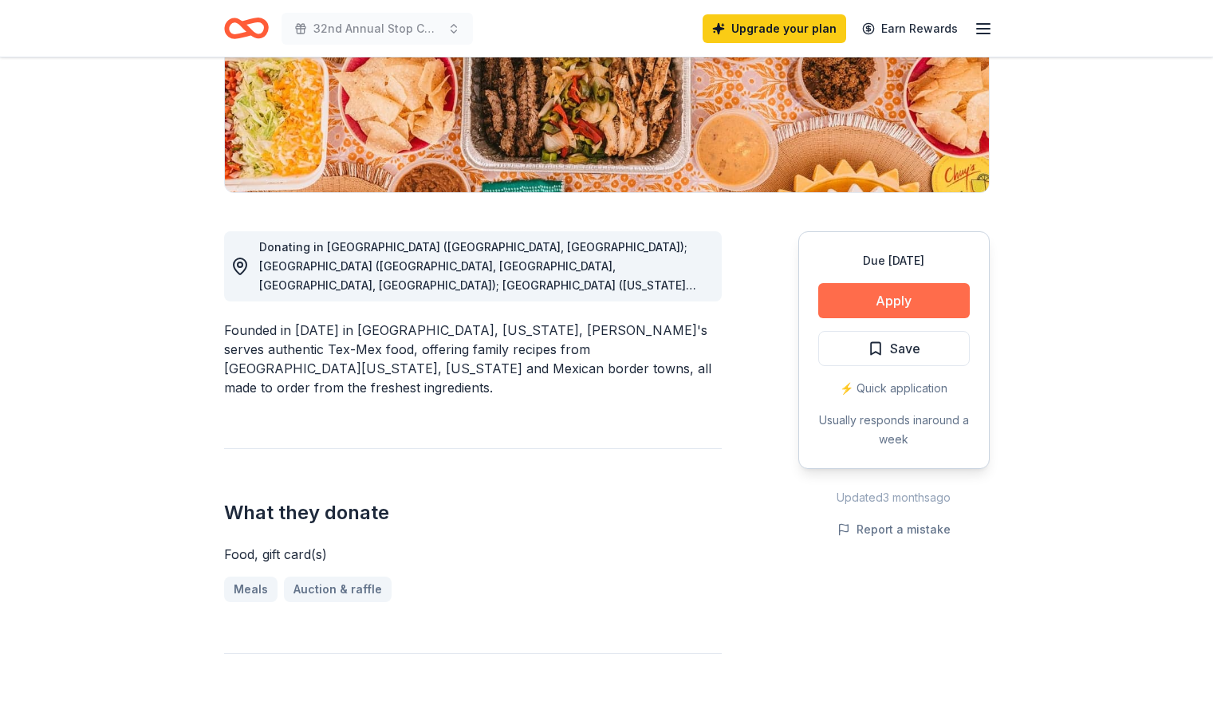
click at [887, 307] on button "Apply" at bounding box center [894, 300] width 152 height 35
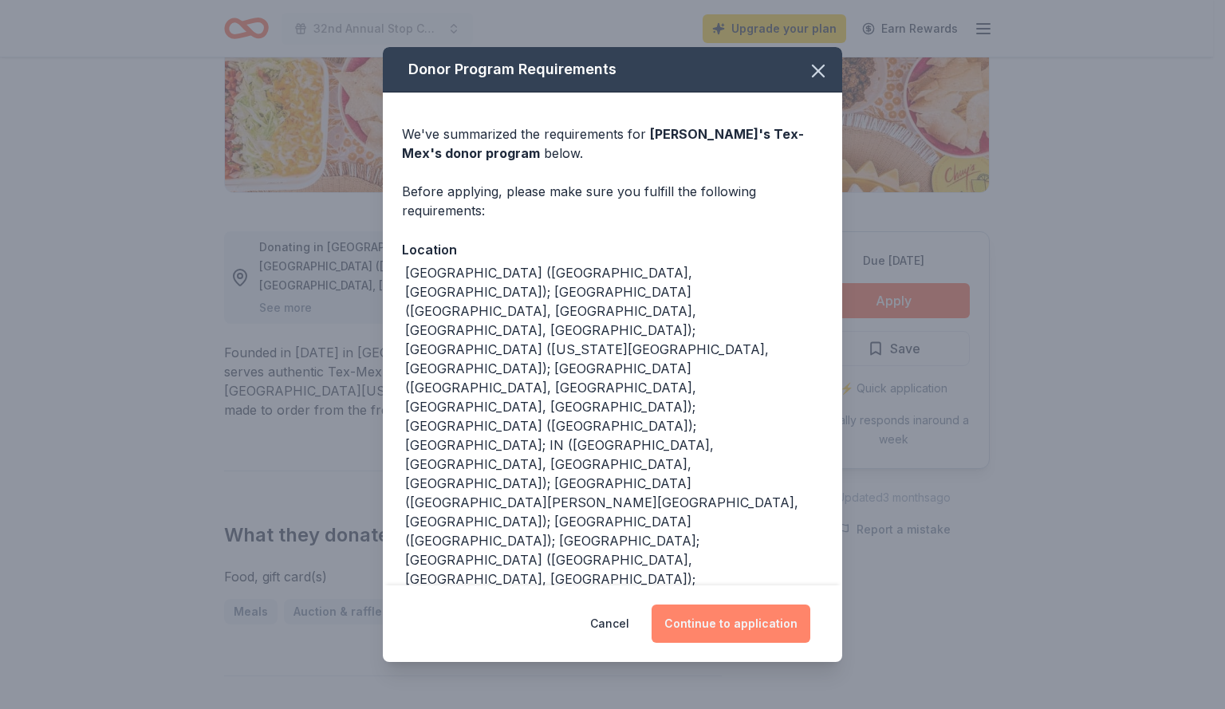
click at [683, 605] on button "Continue to application" at bounding box center [731, 624] width 159 height 38
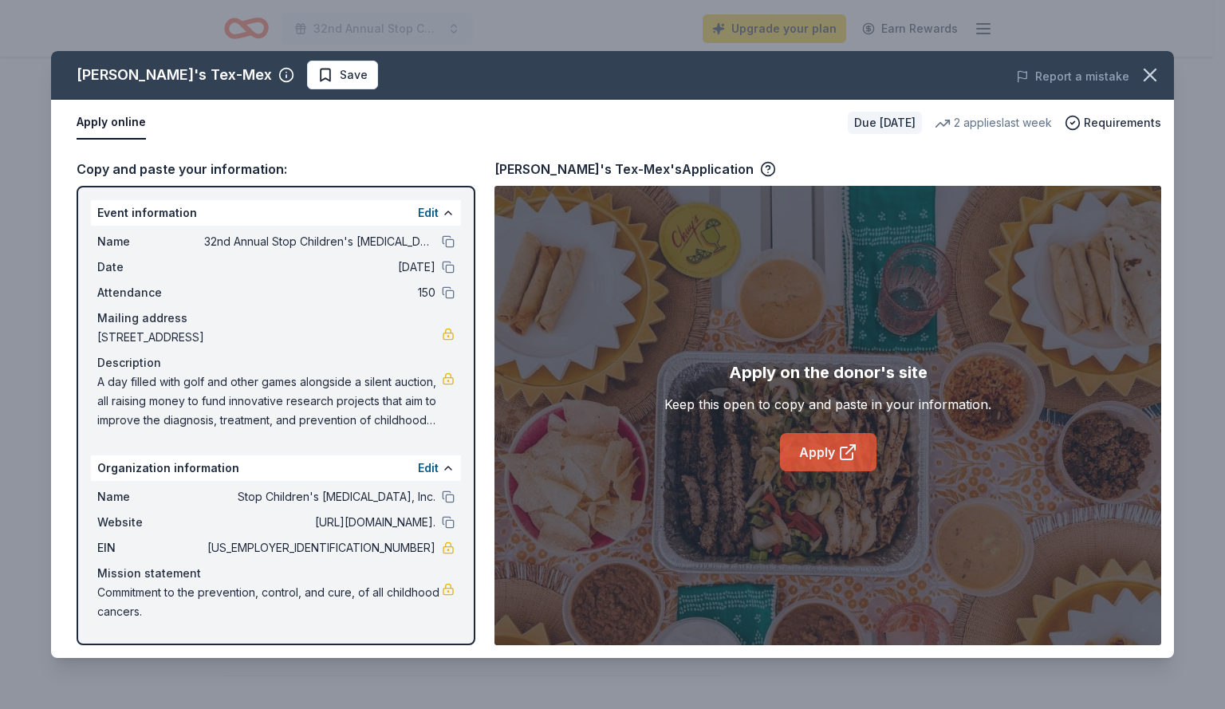
click at [802, 447] on link "Apply" at bounding box center [828, 452] width 97 height 38
click at [836, 448] on link "Apply" at bounding box center [828, 452] width 97 height 38
click at [1152, 79] on icon "button" at bounding box center [1150, 75] width 22 height 22
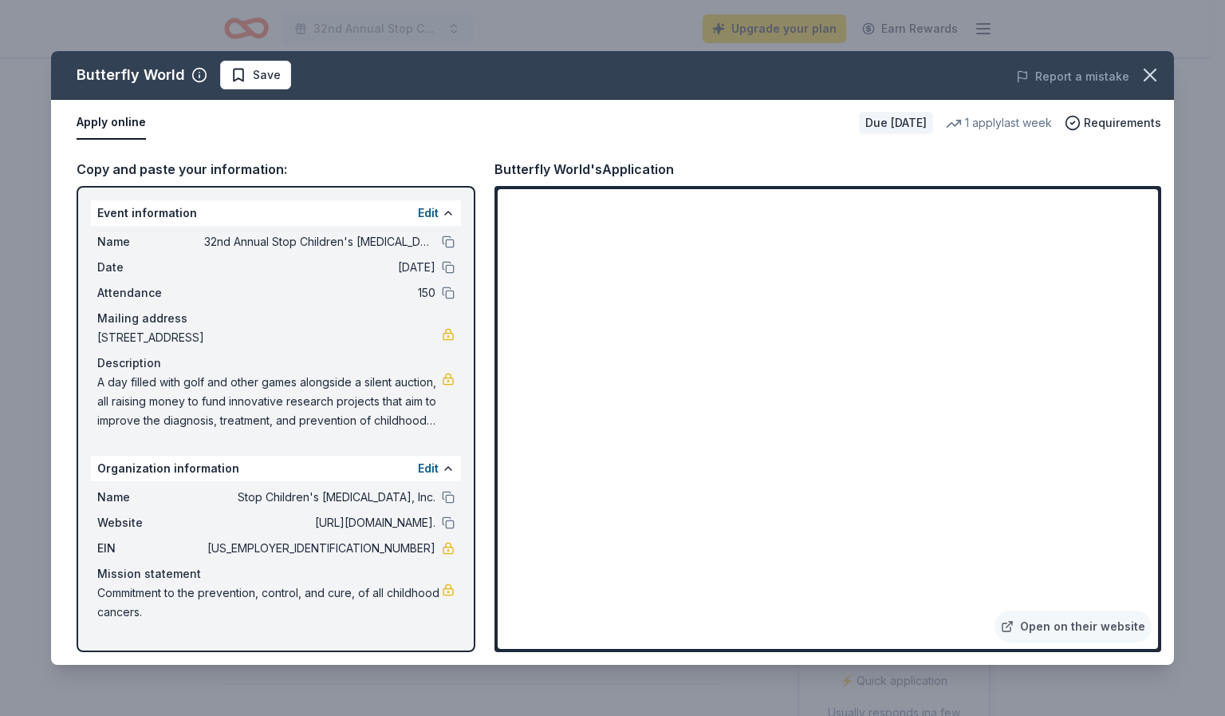
drag, startPoint x: 97, startPoint y: 380, endPoint x: 367, endPoint y: 412, distance: 271.6
click at [367, 412] on span "A day filled with golf and other games alongside a silent auction, all raising …" at bounding box center [269, 401] width 345 height 57
click at [422, 419] on span "A day filled with golf and other games alongside a silent auction, all raising …" at bounding box center [269, 401] width 345 height 57
click at [427, 211] on button "Edit" at bounding box center [428, 212] width 21 height 19
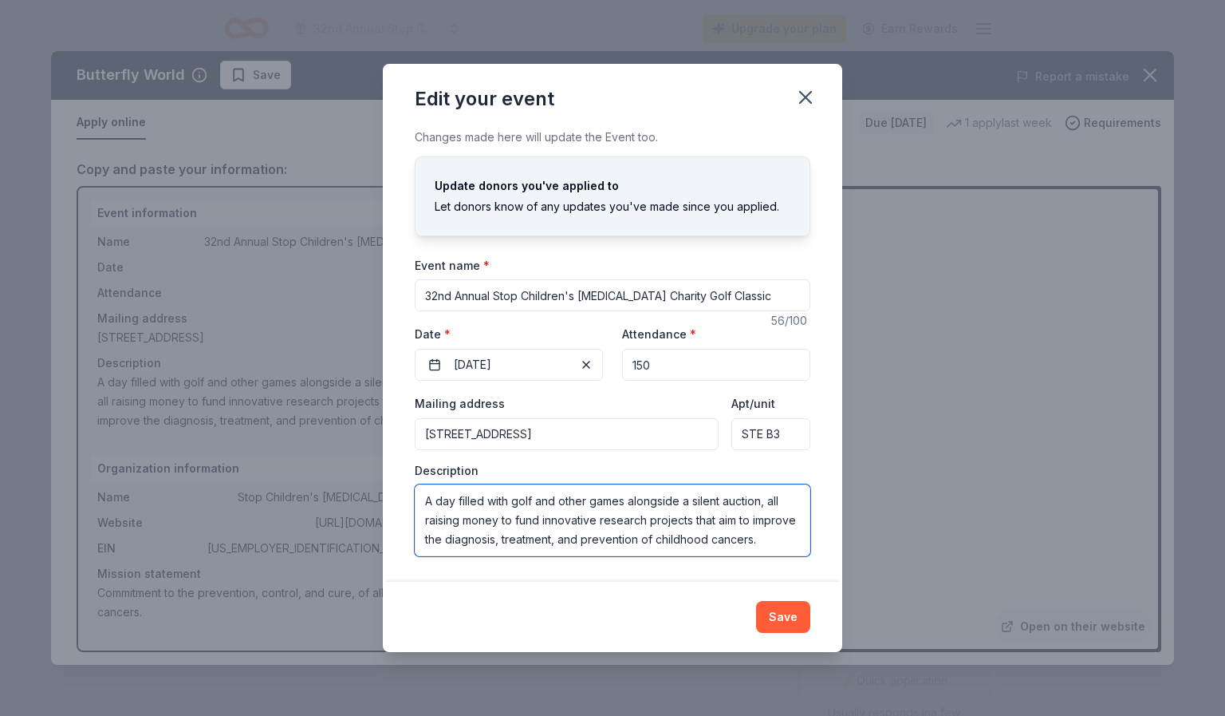
drag, startPoint x: 772, startPoint y: 553, endPoint x: 355, endPoint y: 451, distance: 429.3
click at [355, 451] on div "Edit your event Changes made here will update the Event too. Update donors you'…" at bounding box center [612, 358] width 1225 height 716
